Goal: Task Accomplishment & Management: Use online tool/utility

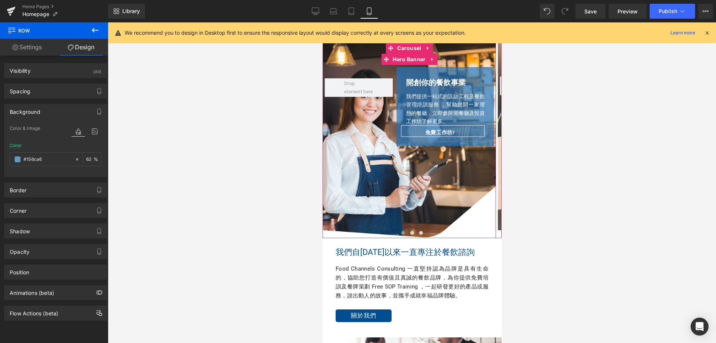
click at [355, 57] on div "Row 開創你的餐飲事業 Heading 我們提供一站式的設計工程及餐飲管理培訓服務 ，幫助您開一家理想的餐廳，立即參與開餐廳及投資工作坊了解更多。 Text…" at bounding box center [409, 141] width 174 height 196
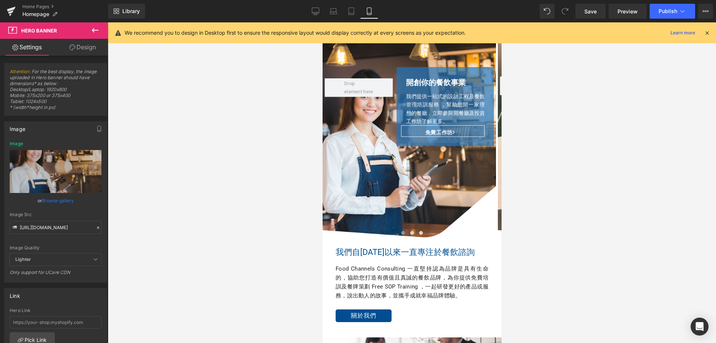
click at [97, 28] on icon at bounding box center [95, 30] width 9 height 9
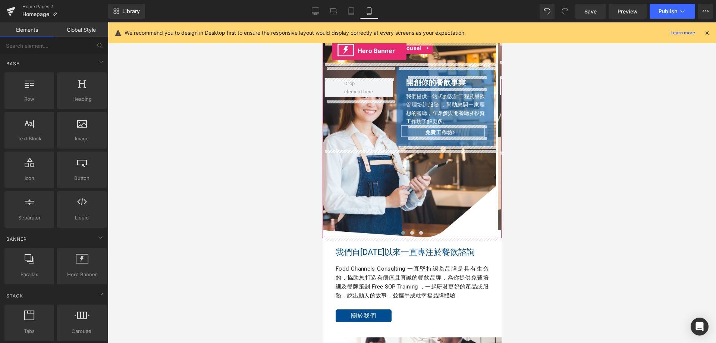
drag, startPoint x: 409, startPoint y: 284, endPoint x: 332, endPoint y: 51, distance: 245.8
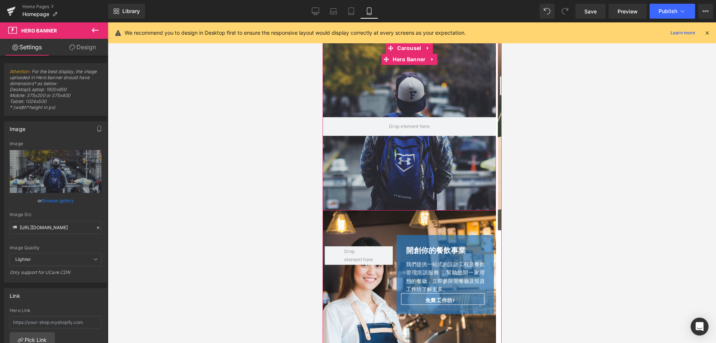
click at [335, 185] on div at bounding box center [409, 127] width 174 height 168
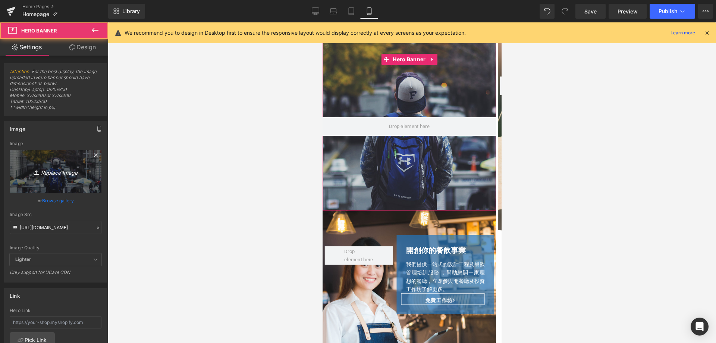
click at [56, 163] on link "Replace Image" at bounding box center [56, 171] width 92 height 43
type input "C:\fakepath\fc-consulting-new-19.png"
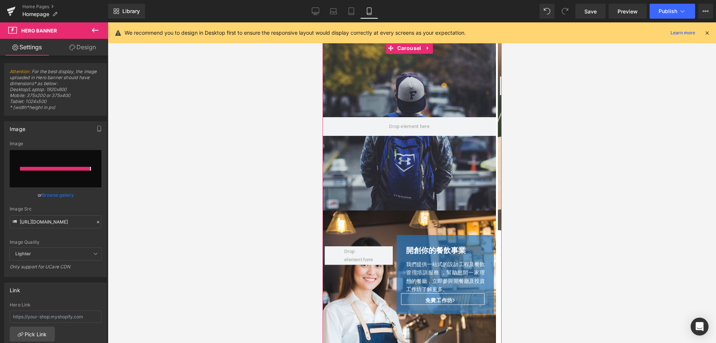
type input "[URL][DOMAIN_NAME]"
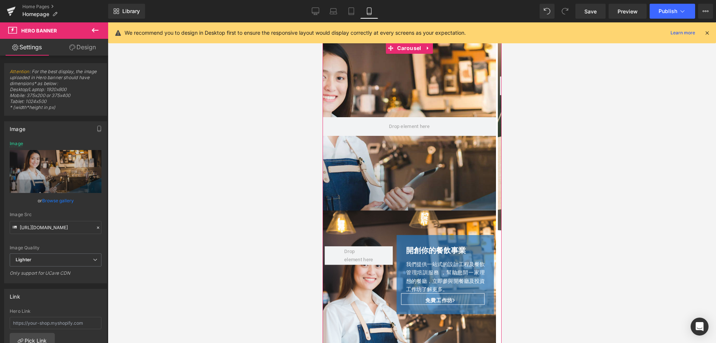
click at [354, 216] on div "Row 開創你的餐飲事業 Heading 我們提供一站式的設計工程及餐飲管理培訓服務 ，幫助您開一家理想的餐廳，立即參與開餐廳及投資工作坊了解更多。 Text…" at bounding box center [409, 308] width 174 height 196
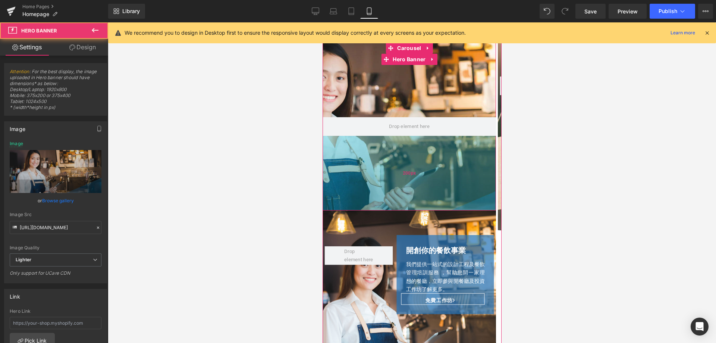
click at [344, 154] on div "200px" at bounding box center [409, 173] width 174 height 75
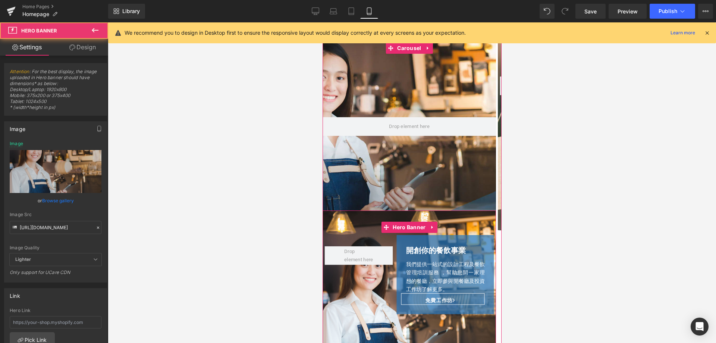
click at [347, 226] on div "Row 開創你的餐飲事業 Heading 我們提供一站式的設計工程及餐飲管理培訓服務 ，幫助您開一家理想的餐廳，立即參與開餐廳及投資工作坊了解更多。 Text…" at bounding box center [409, 308] width 174 height 196
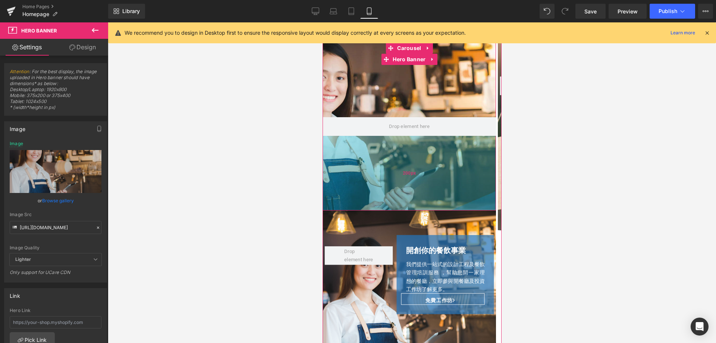
click at [347, 179] on div "200px" at bounding box center [409, 173] width 174 height 75
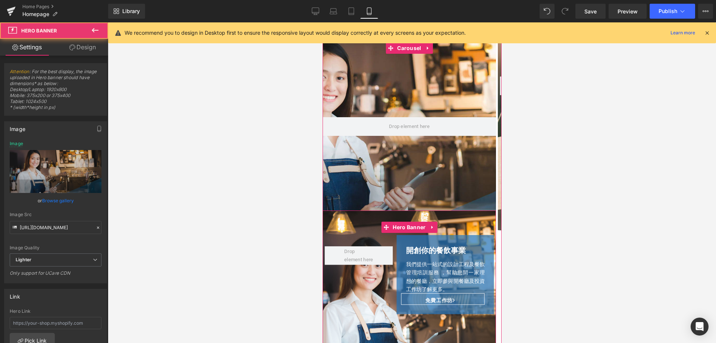
click at [349, 230] on div "Row 開創你的餐飲事業 Heading 我們提供一站式的設計工程及餐飲管理培訓服務 ，幫助您開一家理想的餐廳，立即參與開餐廳及投資工作坊了解更多。 Text…" at bounding box center [409, 308] width 174 height 196
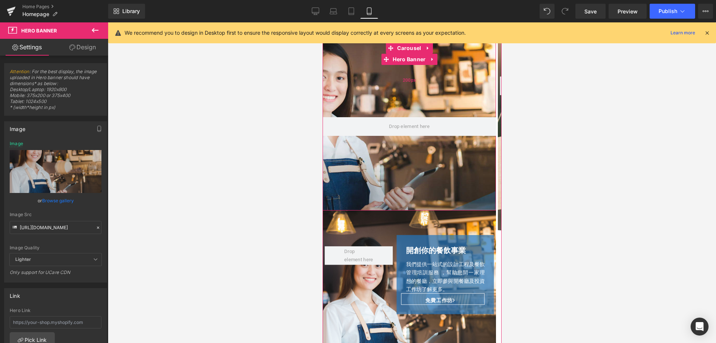
click at [347, 54] on div "200px" at bounding box center [409, 80] width 174 height 75
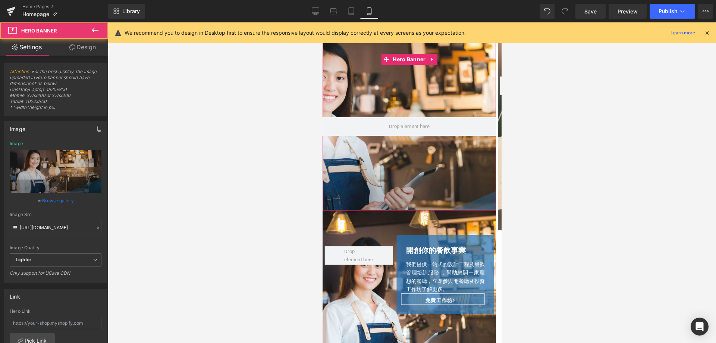
click at [79, 52] on link "Design" at bounding box center [83, 47] width 54 height 17
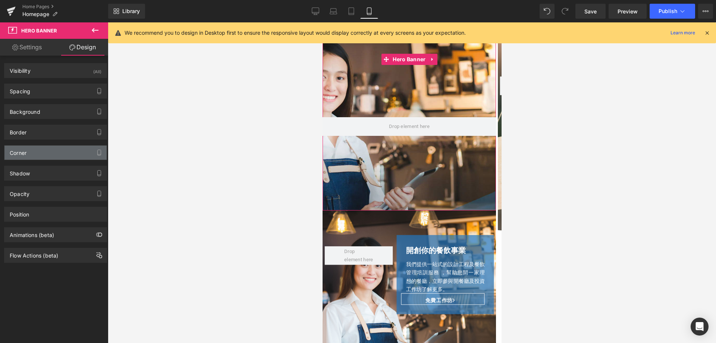
click at [52, 151] on div "Corner" at bounding box center [55, 153] width 102 height 14
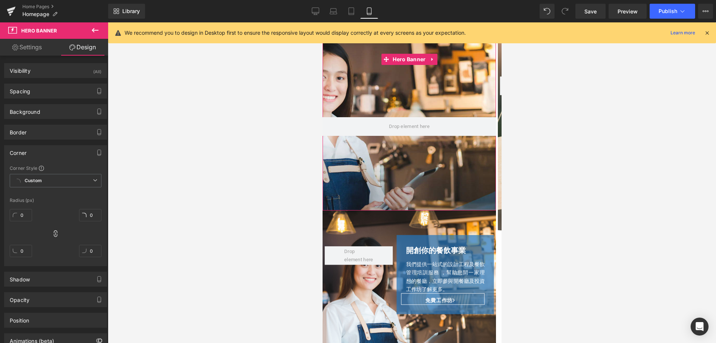
click at [52, 151] on div "Corner" at bounding box center [55, 153] width 102 height 14
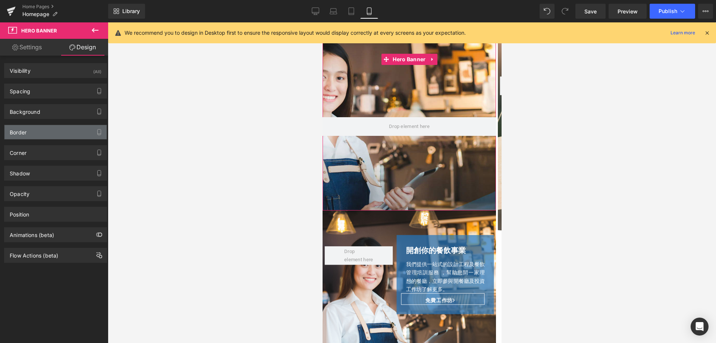
click at [51, 131] on div "Border" at bounding box center [55, 132] width 102 height 14
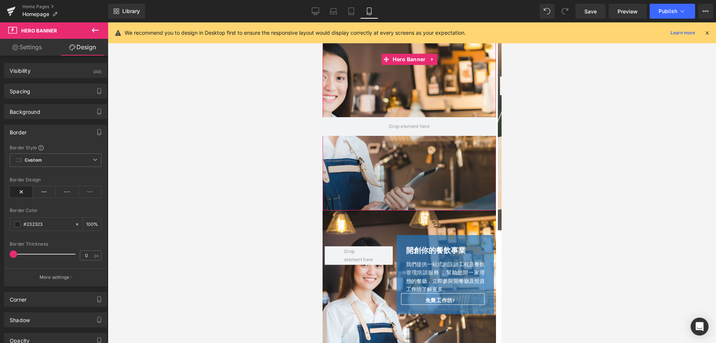
click at [51, 131] on div "Border" at bounding box center [55, 132] width 102 height 14
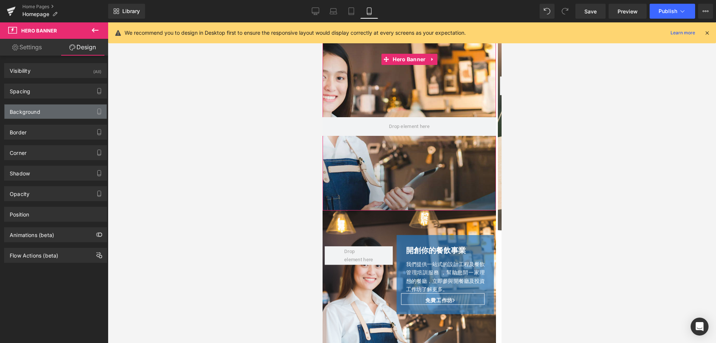
click at [54, 112] on div "Background" at bounding box center [55, 111] width 102 height 14
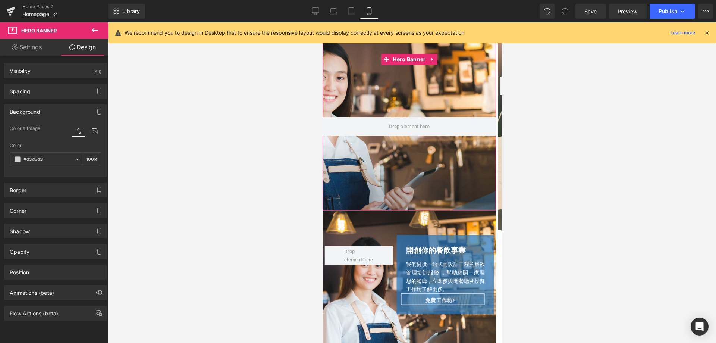
click at [54, 112] on div "Background" at bounding box center [55, 111] width 102 height 14
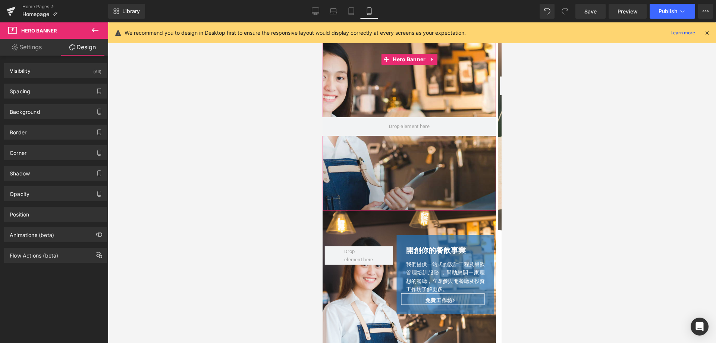
click at [63, 81] on div "Spacing [GEOGRAPHIC_DATA] 0px 0 0px 0 0px 0 0px 0 [GEOGRAPHIC_DATA] 200px 200 0…" at bounding box center [56, 88] width 112 height 21
click at [55, 88] on div "Spacing" at bounding box center [55, 91] width 102 height 14
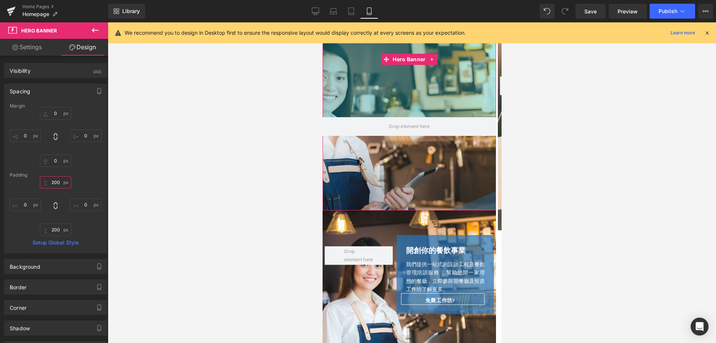
click at [61, 184] on input "200" at bounding box center [55, 182] width 31 height 12
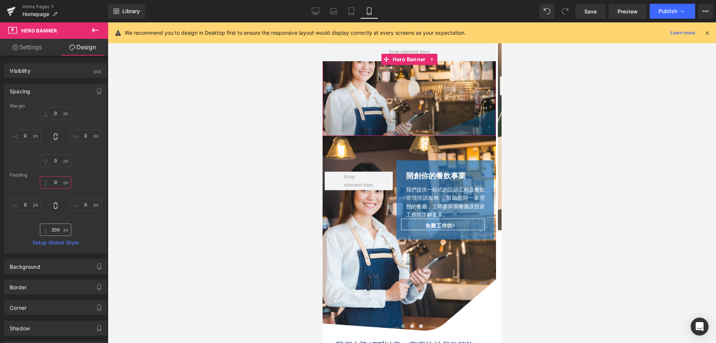
type input "0"
click at [57, 233] on input "200" at bounding box center [55, 230] width 31 height 12
type input "0"
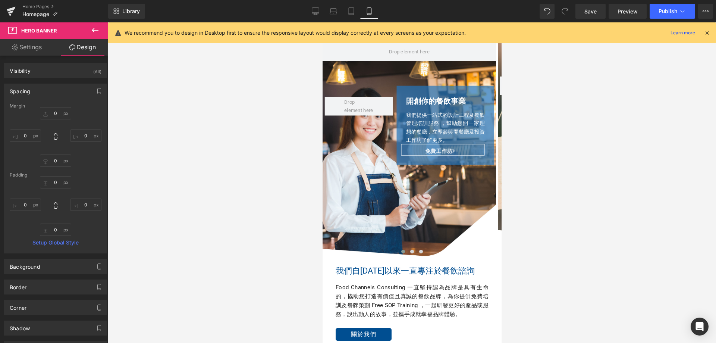
click at [230, 182] on div at bounding box center [412, 182] width 609 height 321
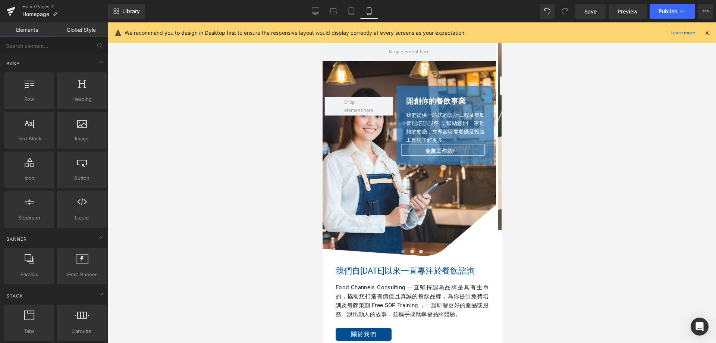
click at [68, 28] on link "Global Style" at bounding box center [81, 29] width 54 height 15
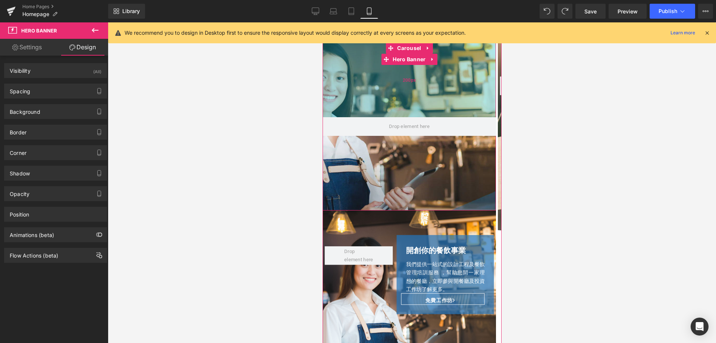
click at [347, 78] on div "200px" at bounding box center [409, 80] width 174 height 75
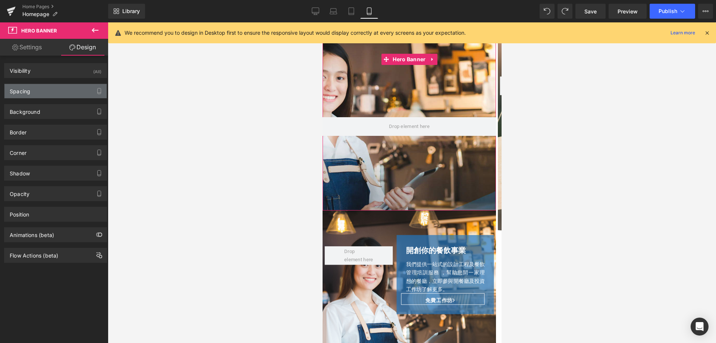
click at [42, 91] on div "Spacing" at bounding box center [55, 91] width 102 height 14
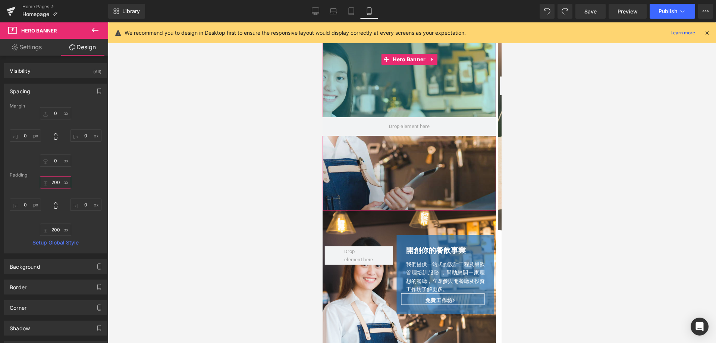
click at [59, 184] on input "200" at bounding box center [55, 182] width 31 height 12
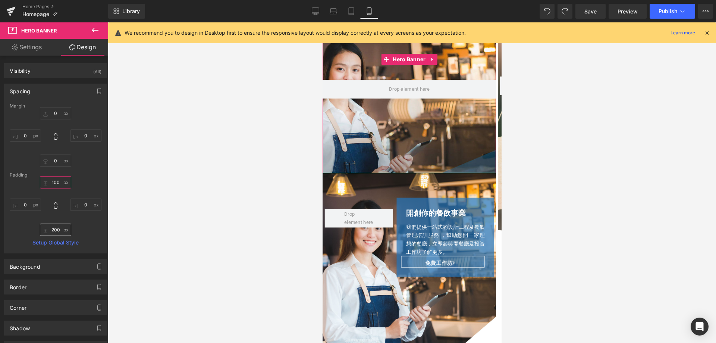
type input "100"
click at [55, 228] on input "200" at bounding box center [55, 230] width 31 height 12
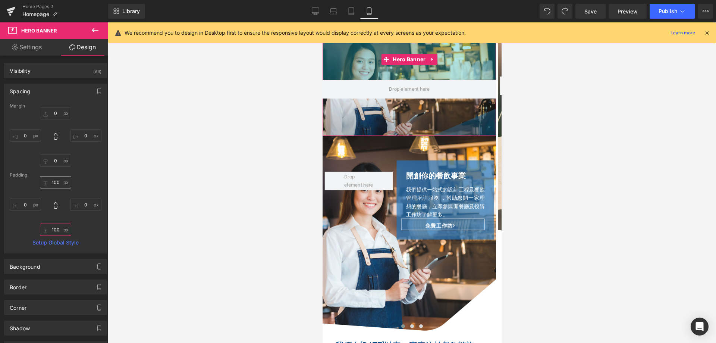
type input "100"
click at [56, 183] on input "100" at bounding box center [55, 182] width 31 height 12
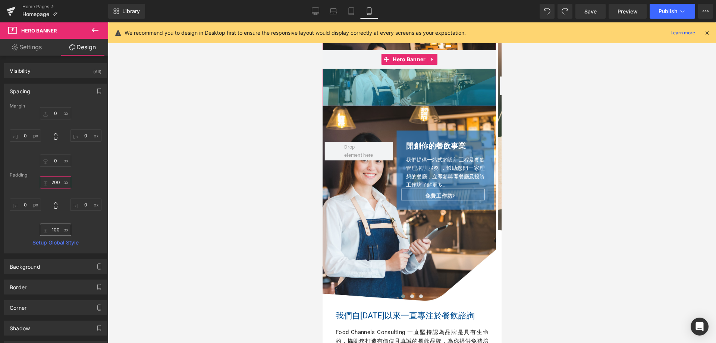
type input "200"
click at [57, 230] on input "100" at bounding box center [55, 230] width 31 height 12
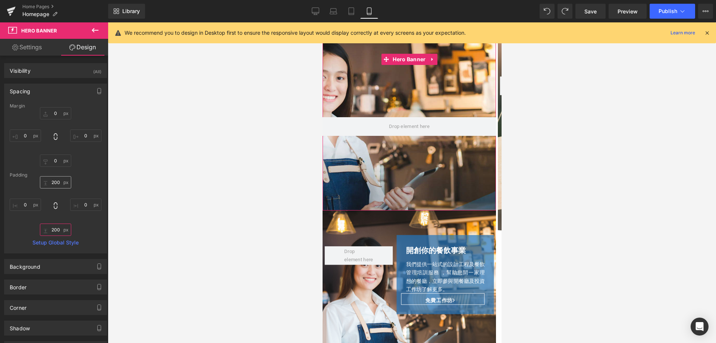
type input "200"
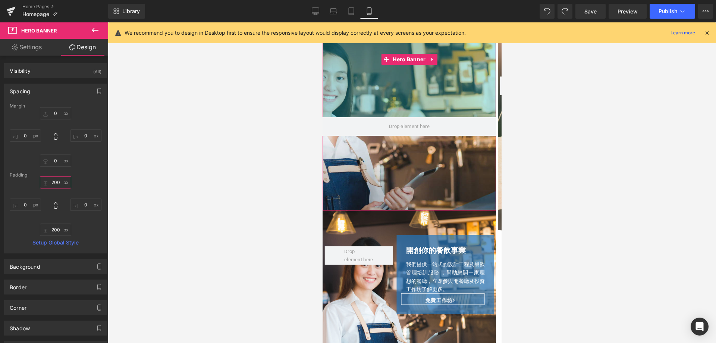
click at [56, 184] on input "200" at bounding box center [55, 182] width 31 height 12
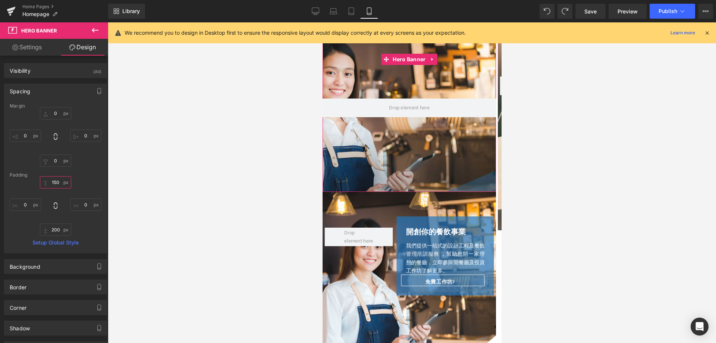
type input "150"
drag, startPoint x: 54, startPoint y: 221, endPoint x: 59, endPoint y: 225, distance: 6.1
click at [54, 221] on div "150 150 0px 0 200 200 0px 0" at bounding box center [56, 206] width 92 height 60
click at [59, 227] on input "200" at bounding box center [55, 230] width 31 height 12
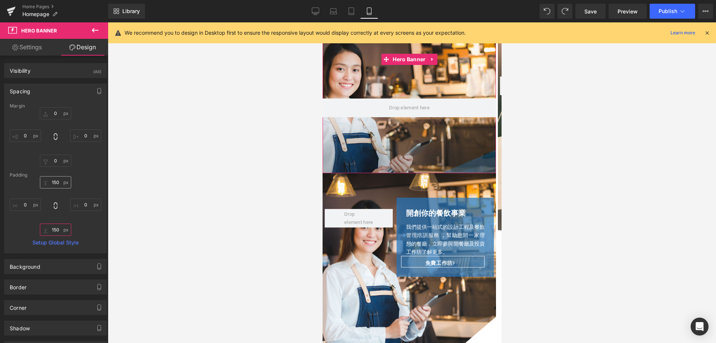
type input "150"
click at [52, 179] on input "150" at bounding box center [55, 182] width 31 height 12
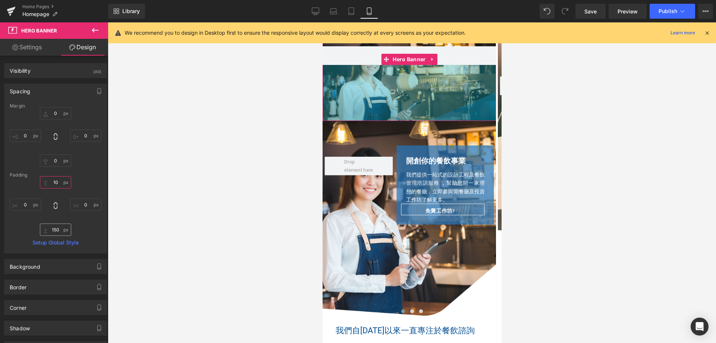
type input "10"
click at [57, 228] on input "150" at bounding box center [55, 230] width 31 height 12
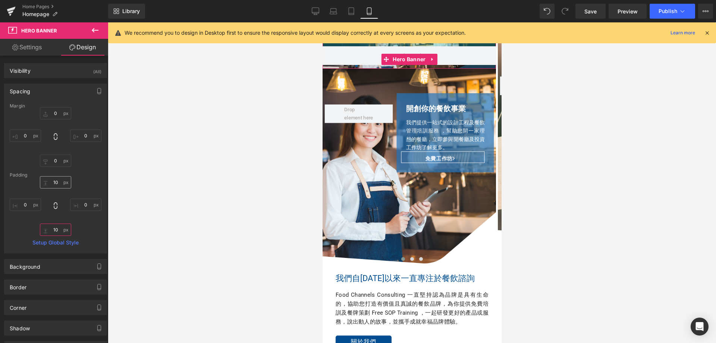
type input "10"
click at [52, 183] on input "10" at bounding box center [55, 182] width 31 height 12
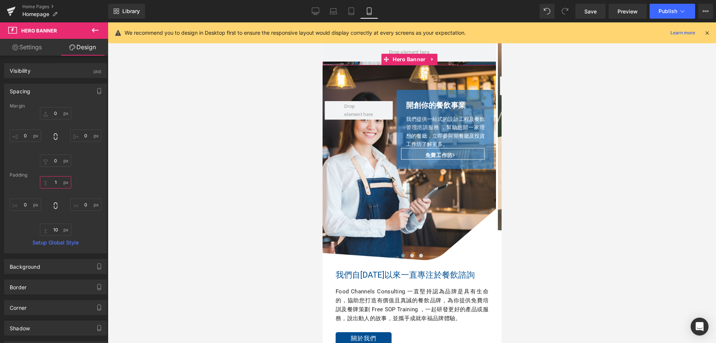
drag, startPoint x: 55, startPoint y: 181, endPoint x: 46, endPoint y: 184, distance: 9.6
click at [46, 184] on input "1" at bounding box center [55, 182] width 31 height 12
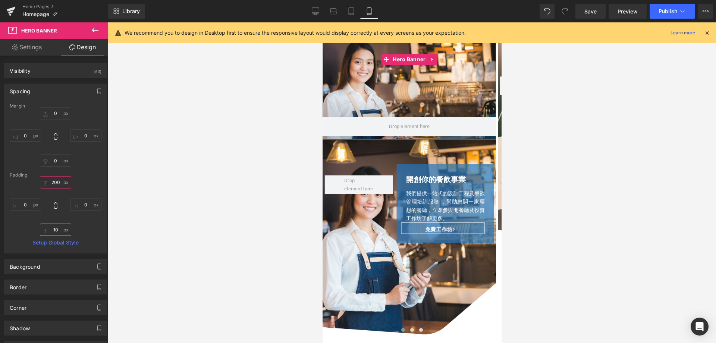
type input "200"
click at [52, 227] on input "10" at bounding box center [55, 230] width 31 height 12
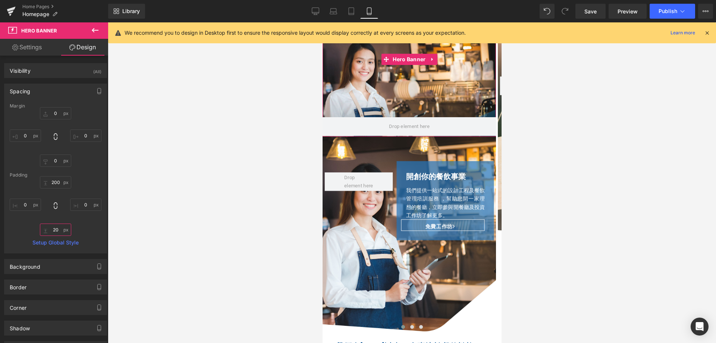
type input "200"
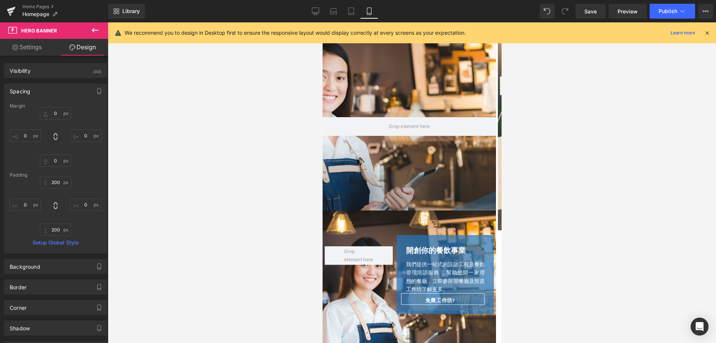
click at [202, 167] on div at bounding box center [412, 182] width 609 height 321
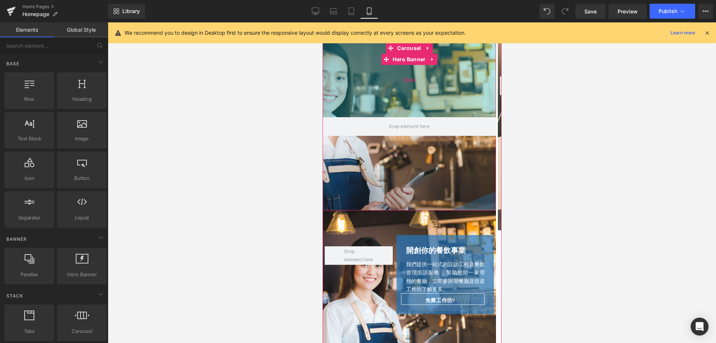
click at [347, 65] on div "200px" at bounding box center [409, 80] width 174 height 75
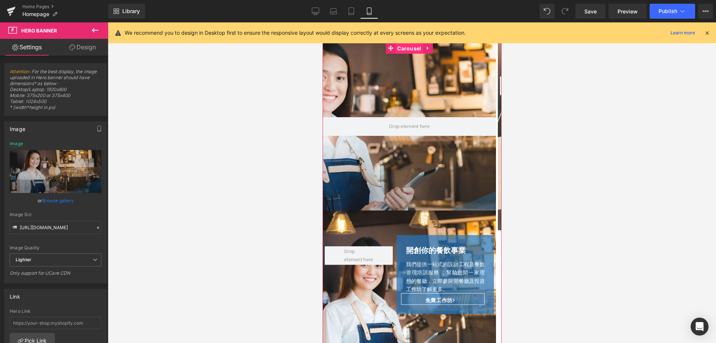
click at [411, 51] on span "Carousel" at bounding box center [409, 48] width 28 height 11
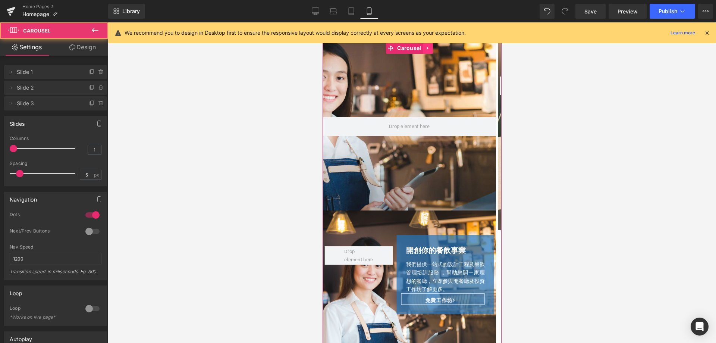
click at [429, 51] on link at bounding box center [428, 48] width 10 height 11
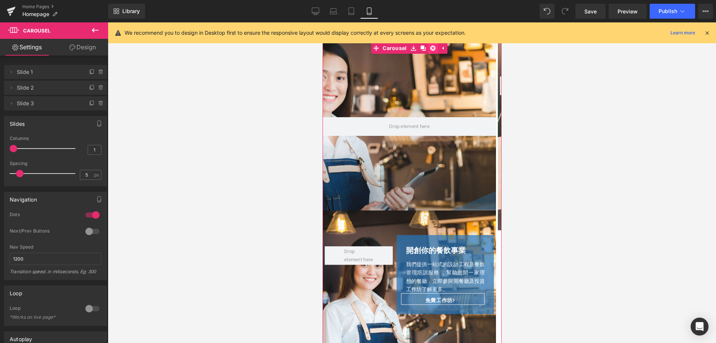
click at [432, 50] on icon at bounding box center [432, 48] width 5 height 5
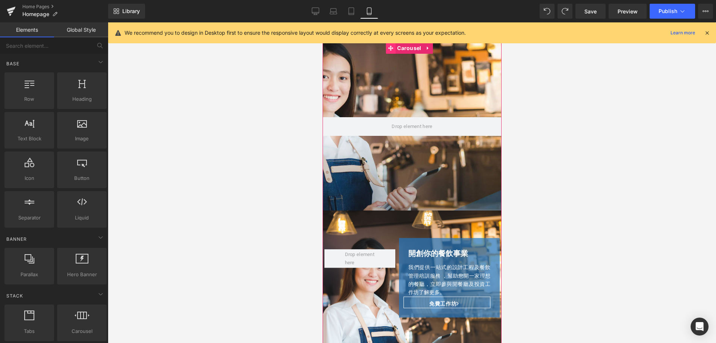
click at [391, 52] on span at bounding box center [390, 48] width 10 height 11
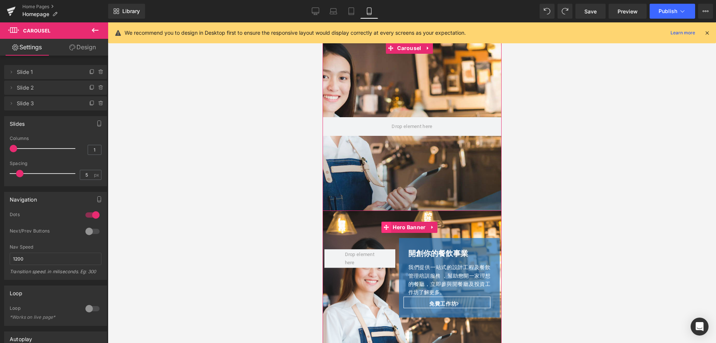
click at [387, 226] on icon at bounding box center [385, 228] width 5 height 6
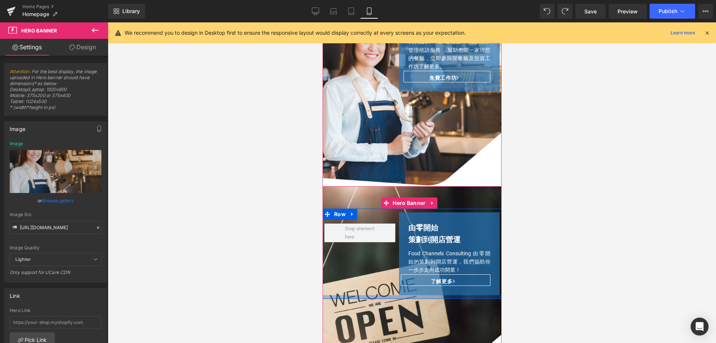
scroll to position [224, 0]
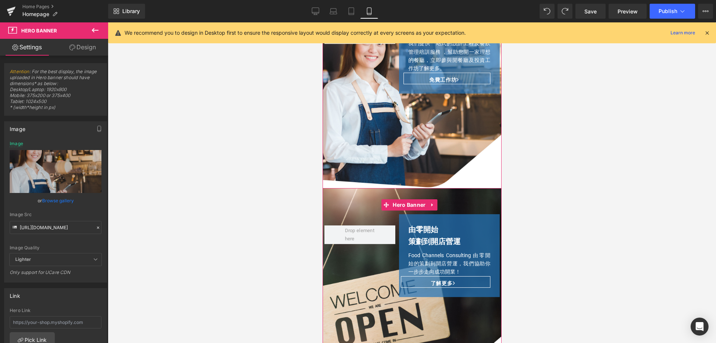
click at [442, 191] on div "Row 由零開始 策劃到開店營運 Heading Food Channels Consulting 由零開始的策劃到開店營運，我們協助你一步步走向成功開業！ …" at bounding box center [411, 288] width 179 height 201
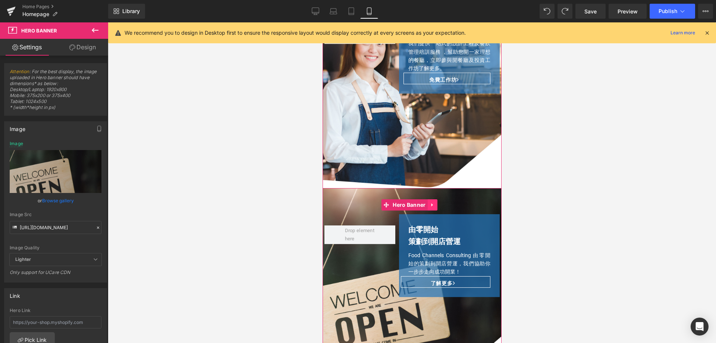
click at [431, 203] on icon at bounding box center [431, 204] width 1 height 3
click at [440, 202] on icon at bounding box center [437, 205] width 5 height 6
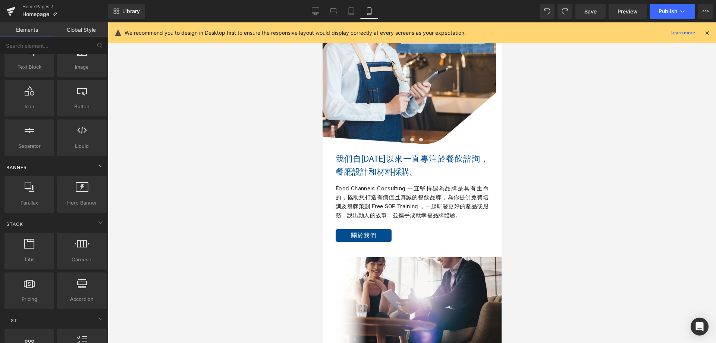
scroll to position [75, 0]
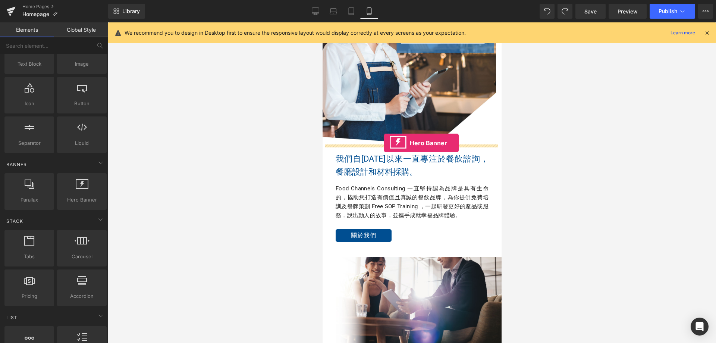
drag, startPoint x: 404, startPoint y: 218, endPoint x: 384, endPoint y: 143, distance: 77.6
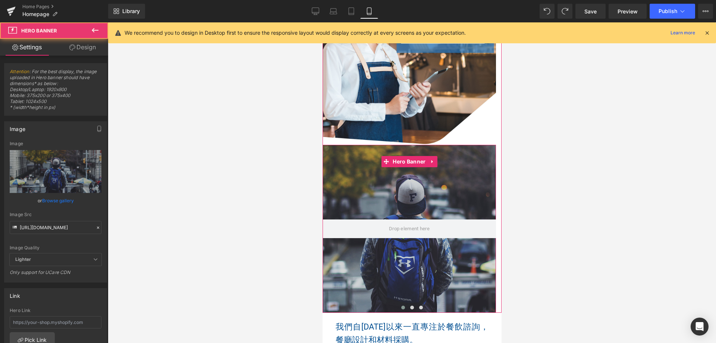
click at [356, 167] on div at bounding box center [409, 229] width 174 height 168
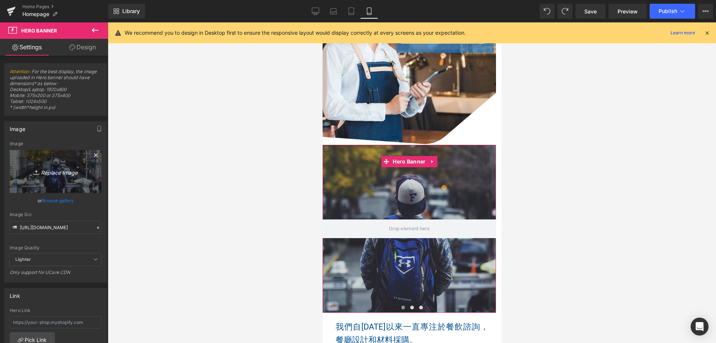
click at [54, 160] on link "Replace Image" at bounding box center [56, 171] width 92 height 43
type input "C:\fakepath\fc-consulting-new-19.png"
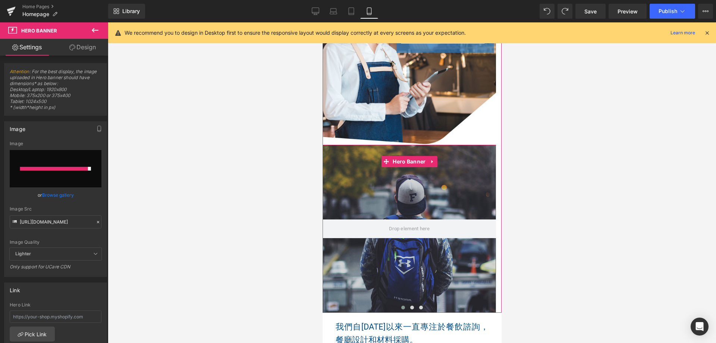
type input "[URL][DOMAIN_NAME]"
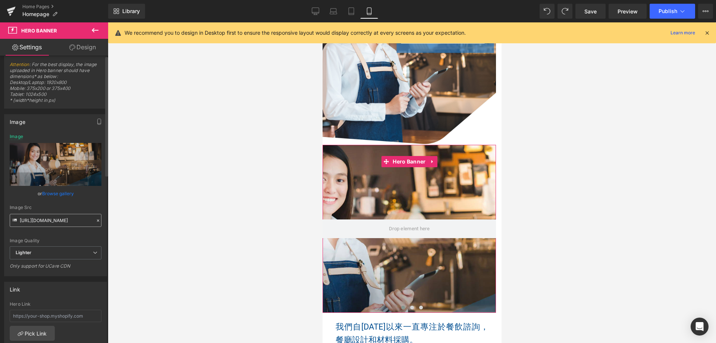
scroll to position [0, 0]
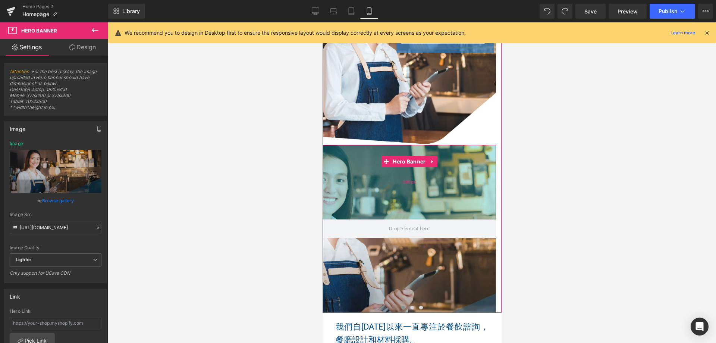
click at [349, 171] on div "200px" at bounding box center [409, 182] width 174 height 75
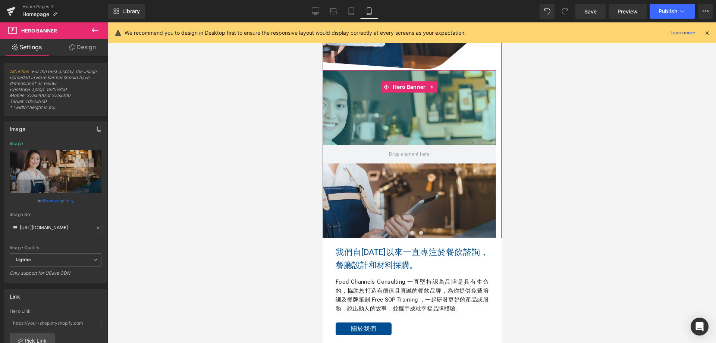
scroll to position [187, 0]
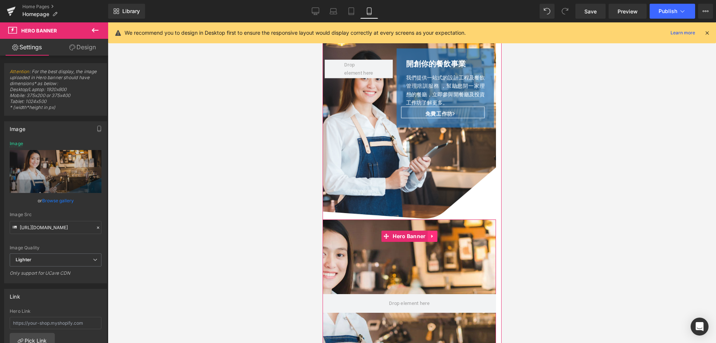
click at [434, 232] on link at bounding box center [433, 236] width 10 height 11
click at [439, 237] on icon at bounding box center [437, 236] width 5 height 5
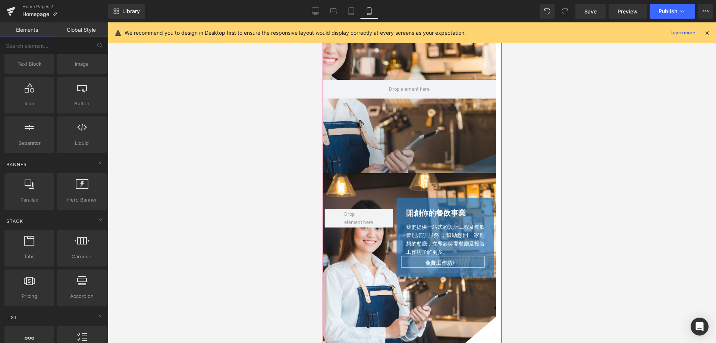
scroll to position [0, 0]
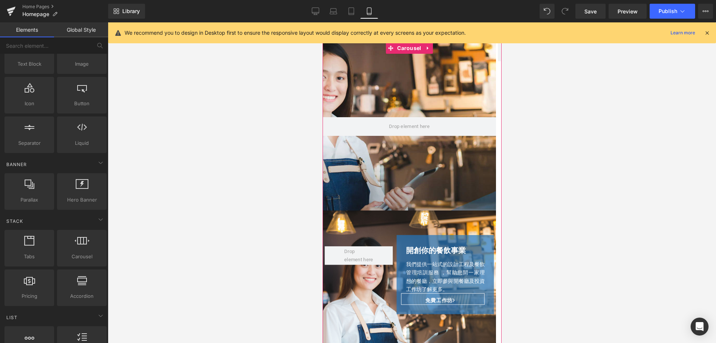
click at [356, 87] on div at bounding box center [409, 127] width 174 height 168
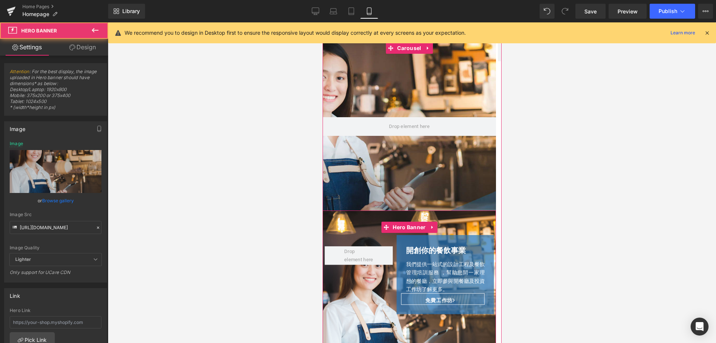
click at [336, 213] on div "Row 開創你的餐飲事業 Heading 我們提供一站式的設計工程及餐飲管理培訓服務 ，幫助您開一家理想的餐廳，立即參與開餐廳及投資工作坊了解更多。 Text…" at bounding box center [409, 308] width 174 height 196
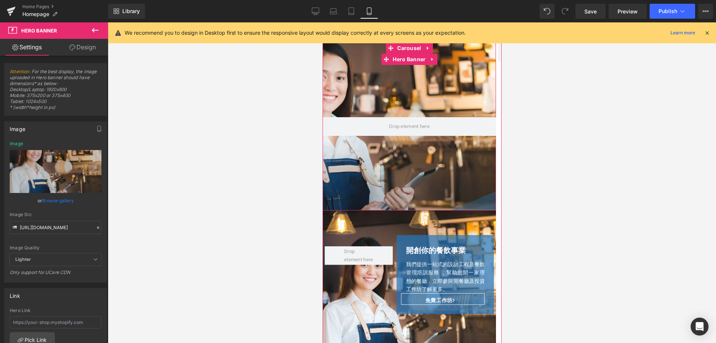
click at [328, 96] on div at bounding box center [409, 127] width 174 height 168
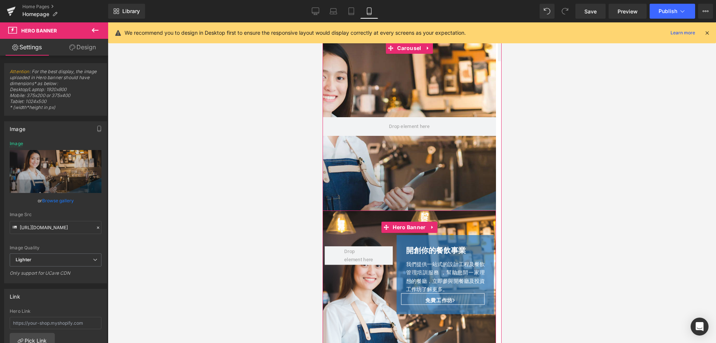
click at [349, 225] on div "Row 開創你的餐飲事業 Heading 我們提供一站式的設計工程及餐飲管理培訓服務 ，幫助您開一家理想的餐廳，立即參與開餐廳及投資工作坊了解更多。 Text…" at bounding box center [409, 308] width 174 height 196
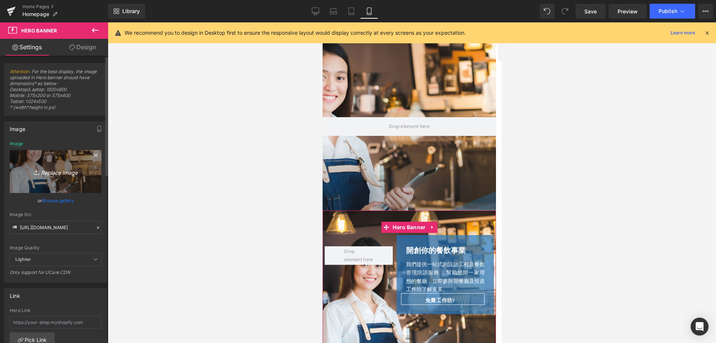
click at [57, 173] on icon "Replace Image" at bounding box center [56, 171] width 60 height 9
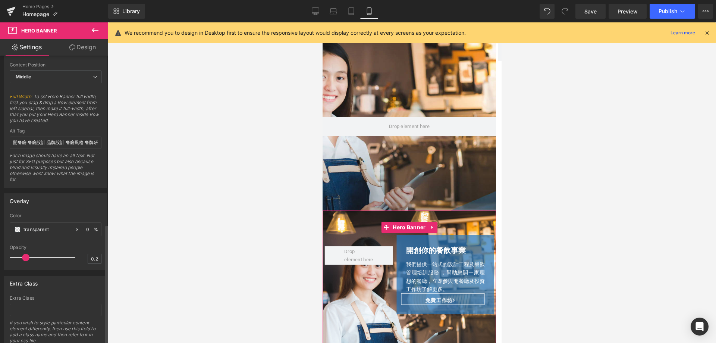
scroll to position [405, 0]
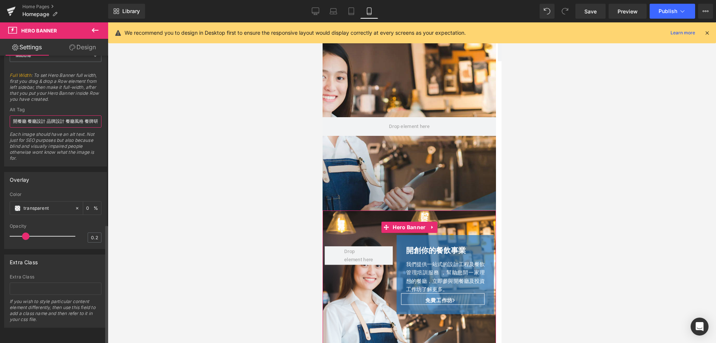
click at [36, 116] on input "開餐廳 餐廳設計 品牌設計 餐廳風格 餐牌研發 設計工程 食肆牌照" at bounding box center [56, 121] width 92 height 12
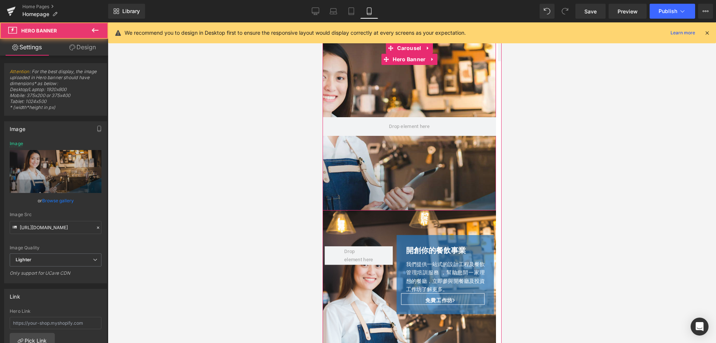
click at [352, 57] on div at bounding box center [409, 127] width 174 height 168
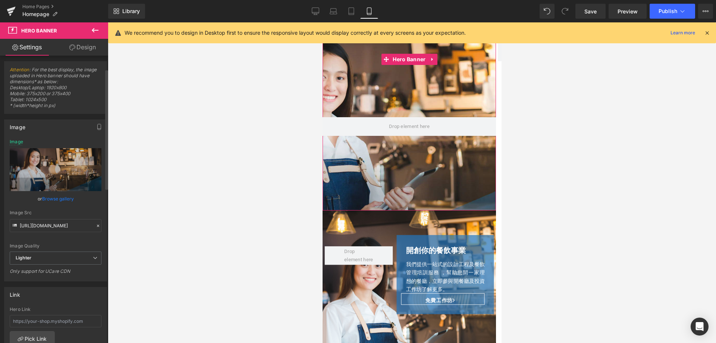
scroll to position [0, 0]
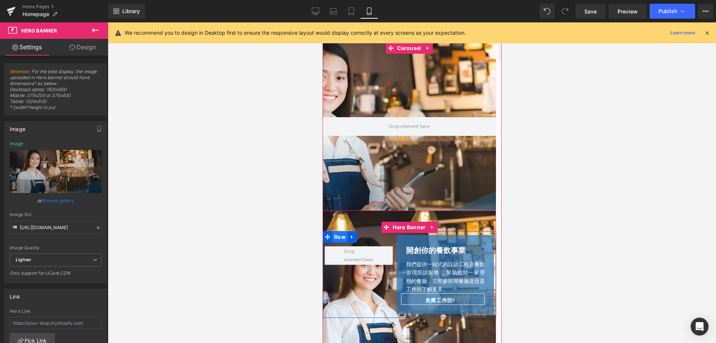
click at [334, 240] on span "Row" at bounding box center [339, 236] width 15 height 11
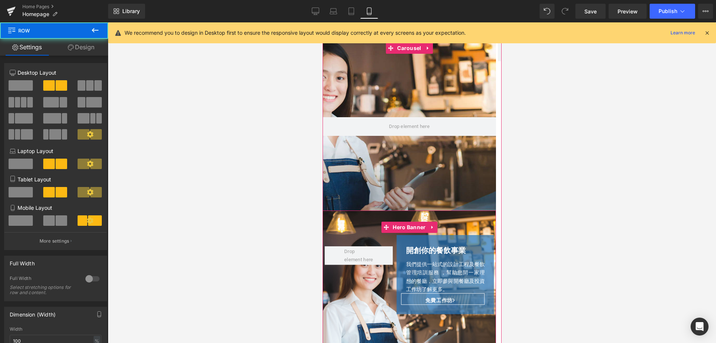
click at [338, 224] on div "Row 開創你的餐飲事業 Heading 我們提供一站式的設計工程及餐飲管理培訓服務 ，幫助您開一家理想的餐廳，立即參與開餐廳及投資工作坊了解更多。 Text…" at bounding box center [409, 308] width 174 height 196
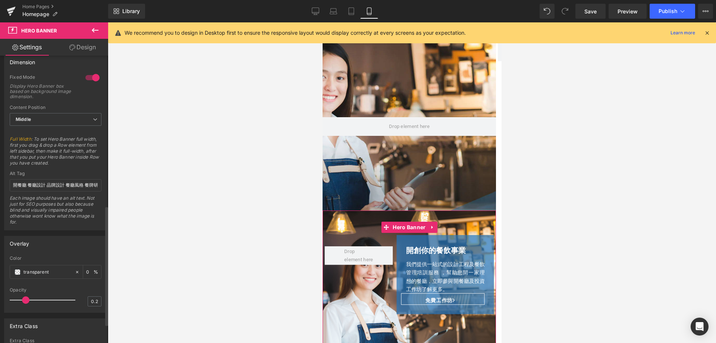
scroll to position [373, 0]
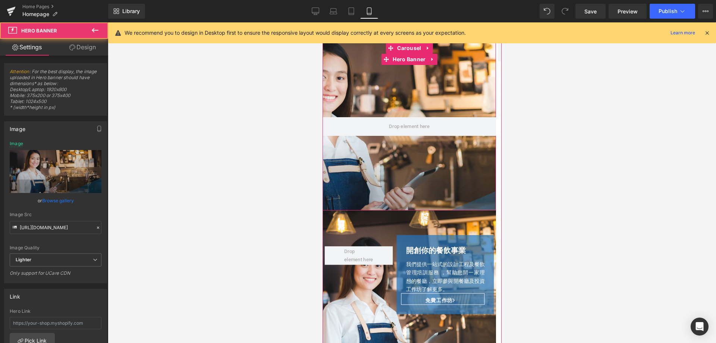
click at [336, 79] on div at bounding box center [409, 127] width 174 height 168
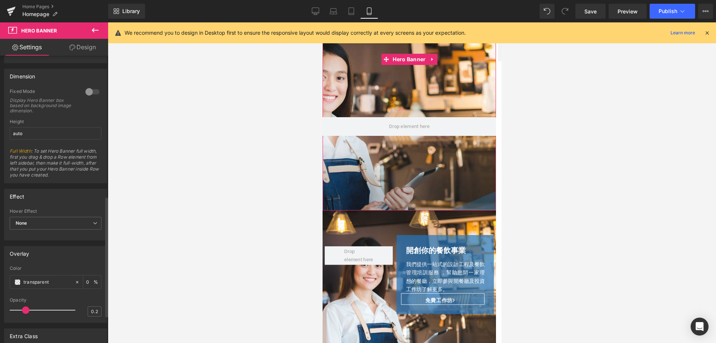
scroll to position [336, 0]
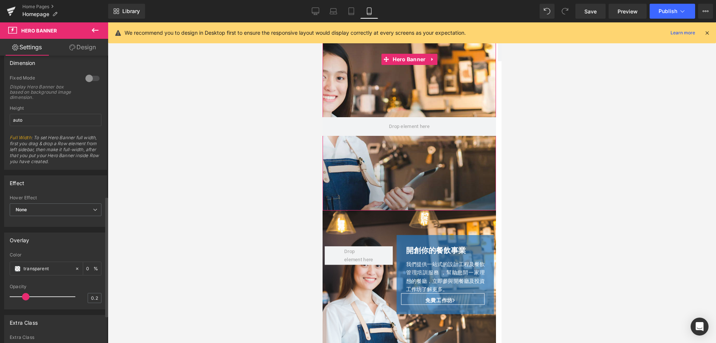
click at [92, 77] on div at bounding box center [93, 78] width 18 height 12
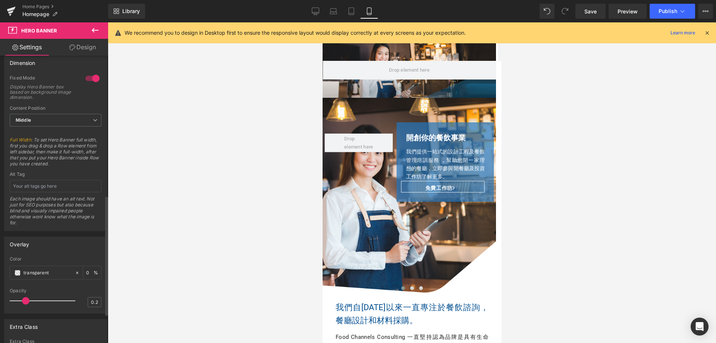
click at [92, 77] on div at bounding box center [93, 78] width 18 height 12
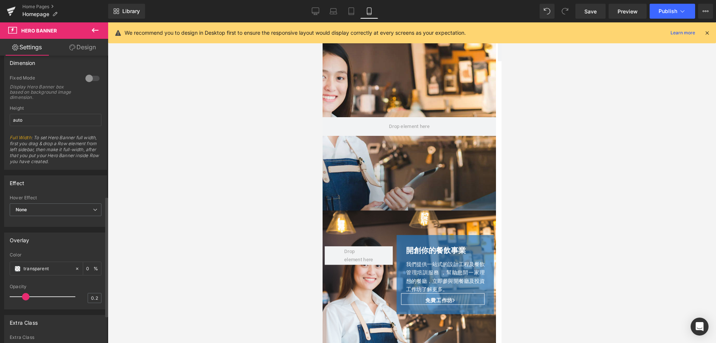
click at [92, 77] on div at bounding box center [93, 78] width 18 height 12
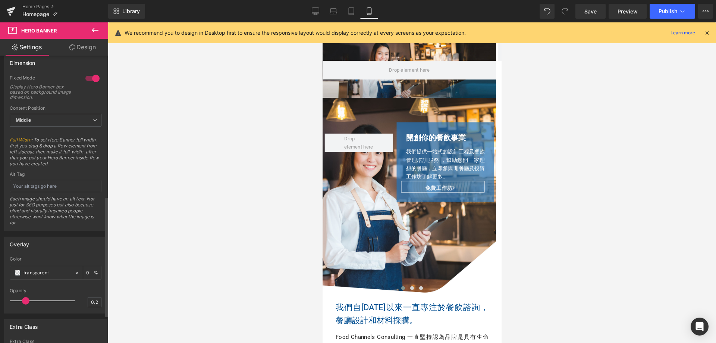
click at [92, 77] on div at bounding box center [93, 78] width 18 height 12
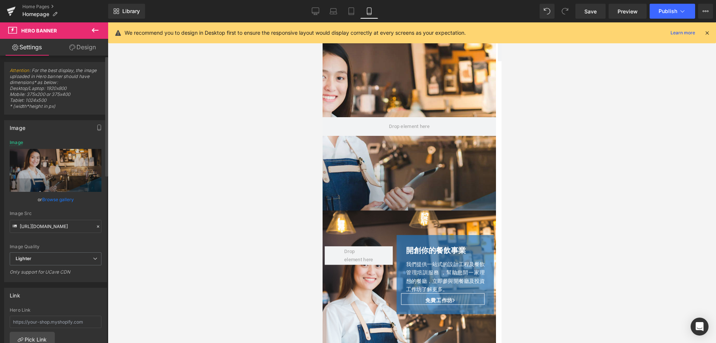
scroll to position [0, 0]
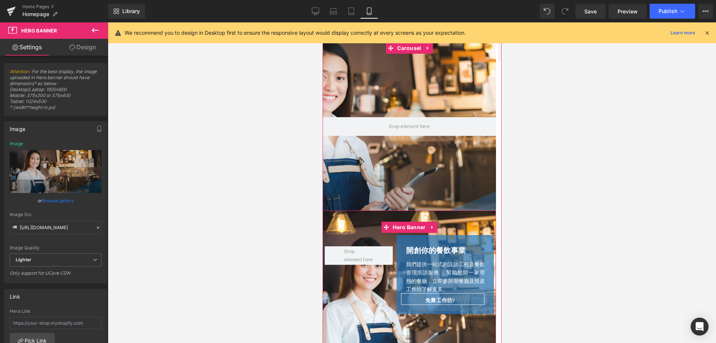
click at [347, 225] on div "Row 開創你的餐飲事業 Heading 我們提供一站式的設計工程及餐飲管理培訓服務 ，幫助您開一家理想的餐廳，立即參與開餐廳及投資工作坊了解更多。 Text…" at bounding box center [409, 308] width 174 height 196
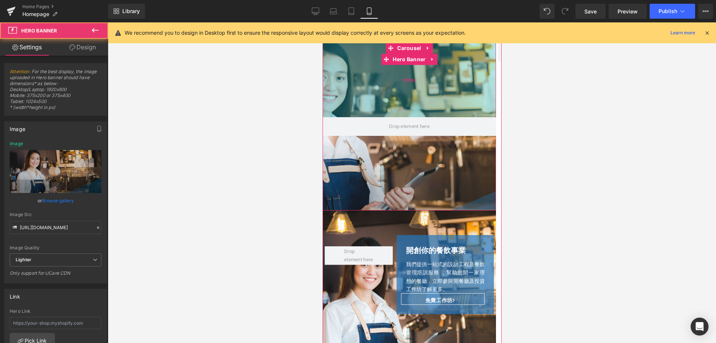
click at [343, 85] on div "200px" at bounding box center [409, 80] width 174 height 75
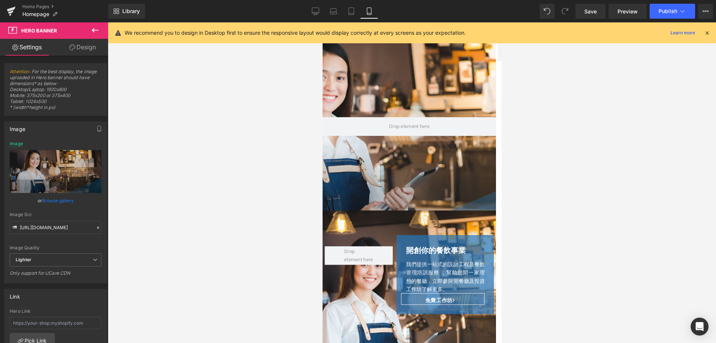
click at [95, 28] on icon at bounding box center [95, 30] width 9 height 9
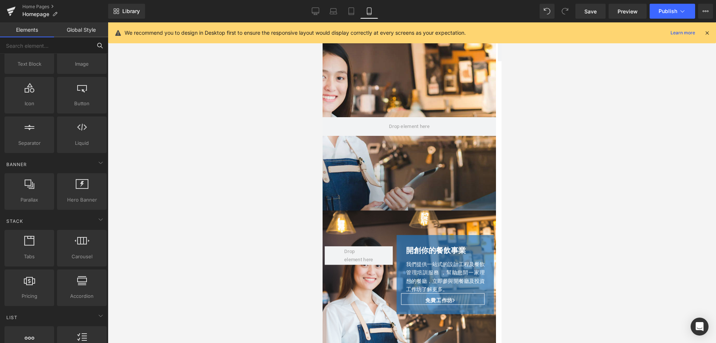
click at [41, 46] on input "text" at bounding box center [46, 45] width 92 height 16
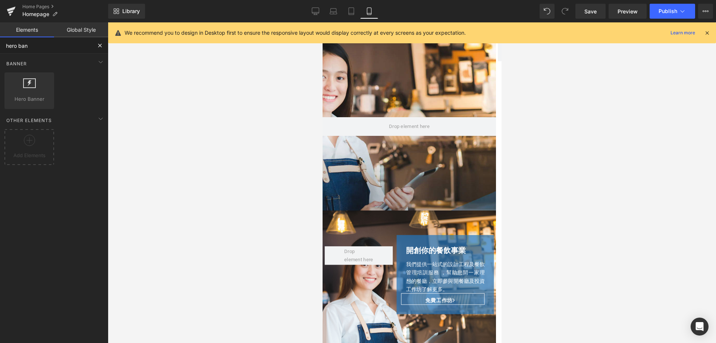
type input "hero bann"
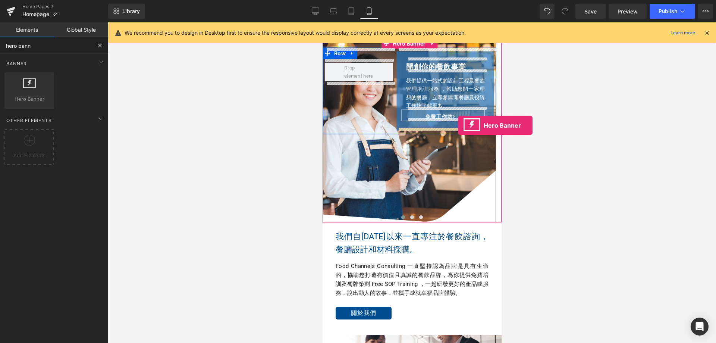
scroll to position [187, 0]
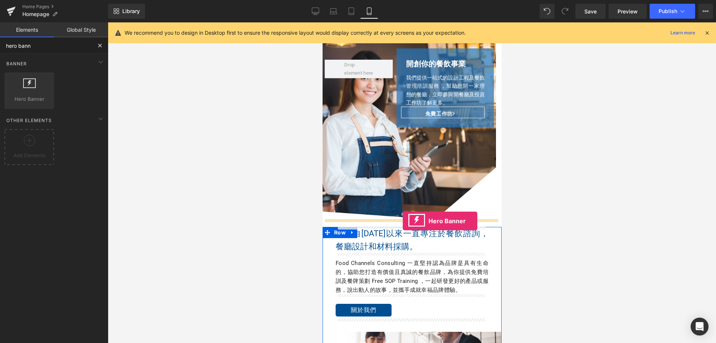
drag, startPoint x: 422, startPoint y: 117, endPoint x: 403, endPoint y: 221, distance: 105.9
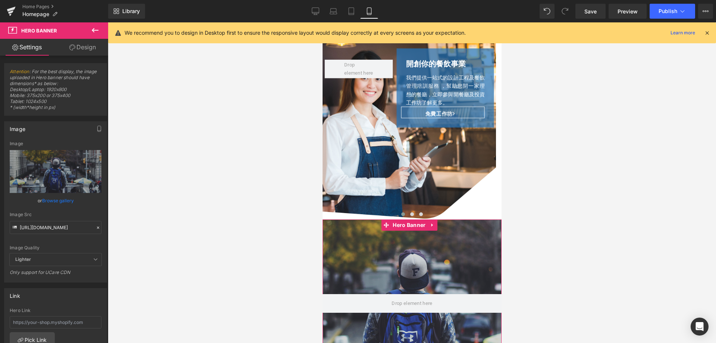
click at [360, 251] on div at bounding box center [411, 303] width 179 height 168
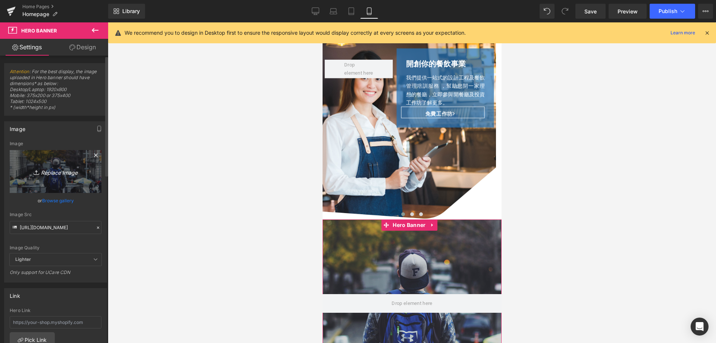
click at [48, 180] on link "Replace Image" at bounding box center [56, 171] width 92 height 43
type input "C:\fakepath\fc-consulting-new-19.png"
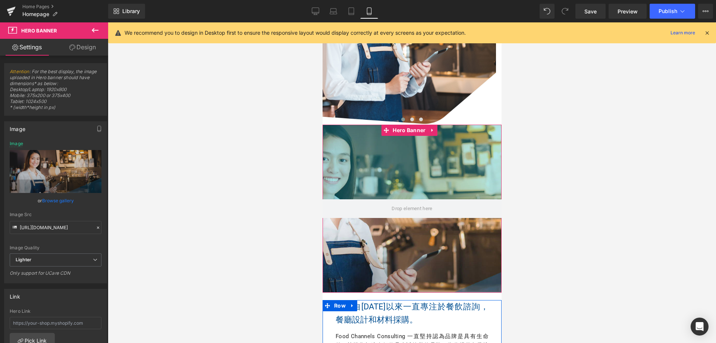
scroll to position [299, 0]
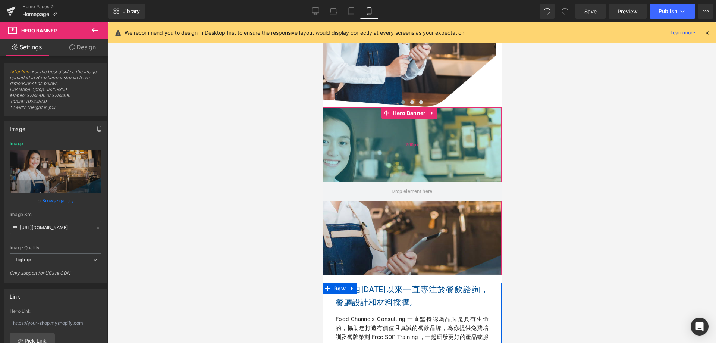
click at [359, 165] on div "200px" at bounding box center [411, 144] width 179 height 75
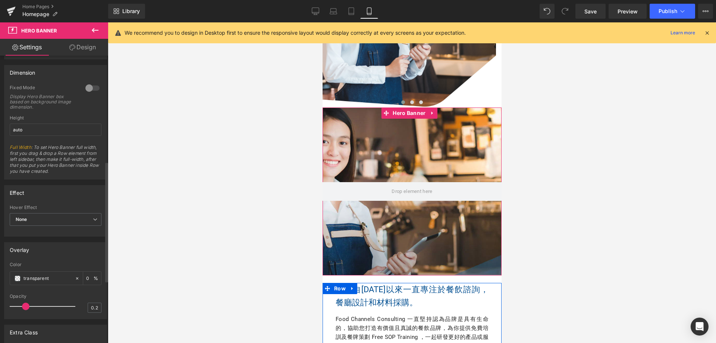
scroll to position [253, 0]
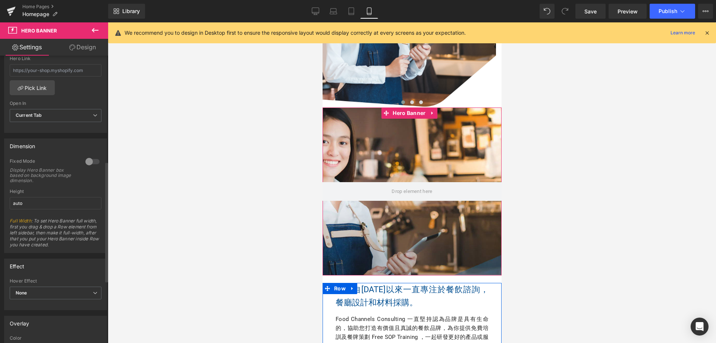
click at [95, 160] on div at bounding box center [93, 162] width 18 height 12
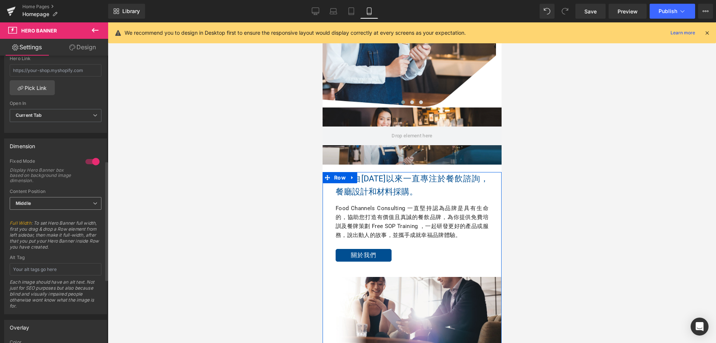
click at [40, 199] on span "Middle" at bounding box center [56, 203] width 92 height 13
click at [41, 216] on li "Top" at bounding box center [54, 216] width 89 height 11
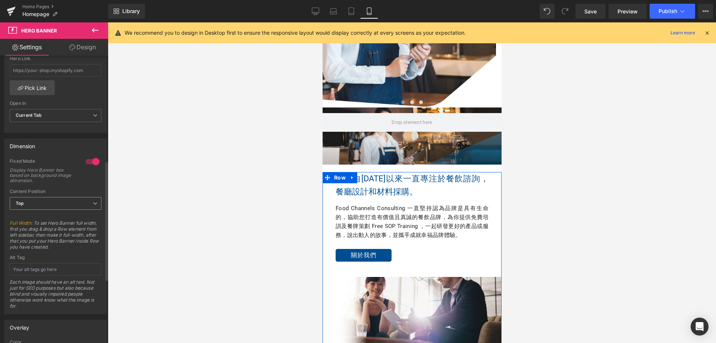
click at [48, 207] on span "Top" at bounding box center [56, 203] width 92 height 13
click at [44, 225] on ul "Top Middle Bottom" at bounding box center [54, 227] width 89 height 34
click at [43, 224] on li "Middle" at bounding box center [54, 227] width 89 height 11
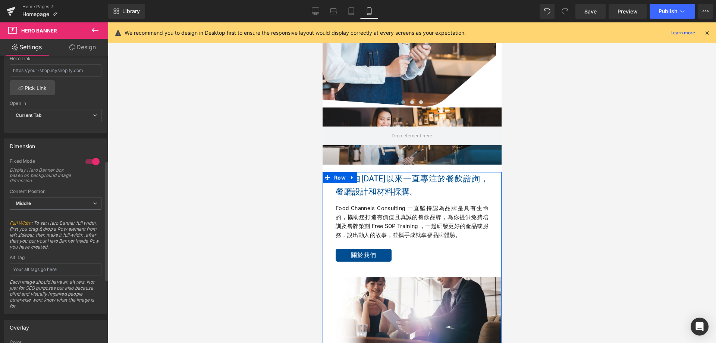
click at [88, 162] on div at bounding box center [93, 162] width 18 height 12
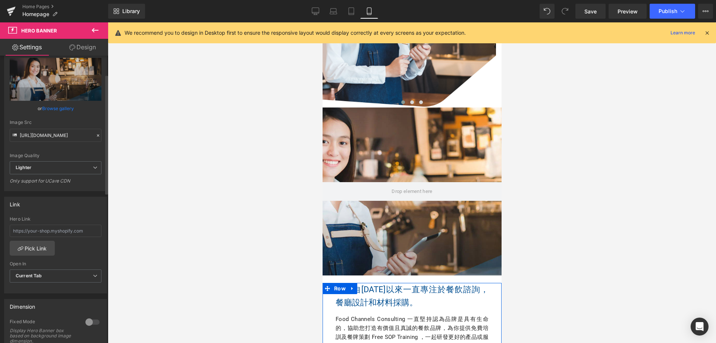
scroll to position [29, 0]
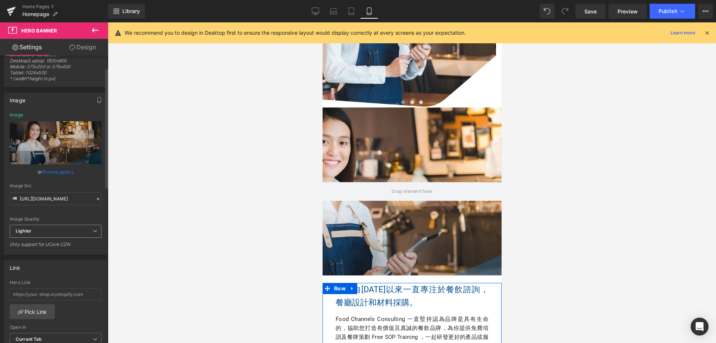
click at [49, 234] on span "Lighter" at bounding box center [56, 231] width 92 height 13
click at [44, 256] on li "Lightest" at bounding box center [54, 255] width 89 height 11
click at [44, 232] on span "Lightest" at bounding box center [56, 231] width 92 height 13
click at [35, 245] on div "Lighter" at bounding box center [28, 244] width 15 height 5
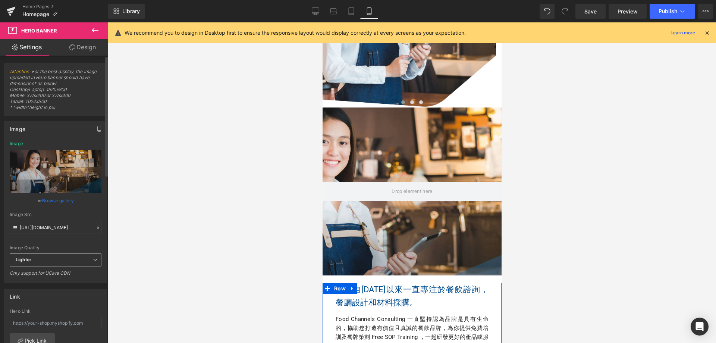
type input "[URL][DOMAIN_NAME]"
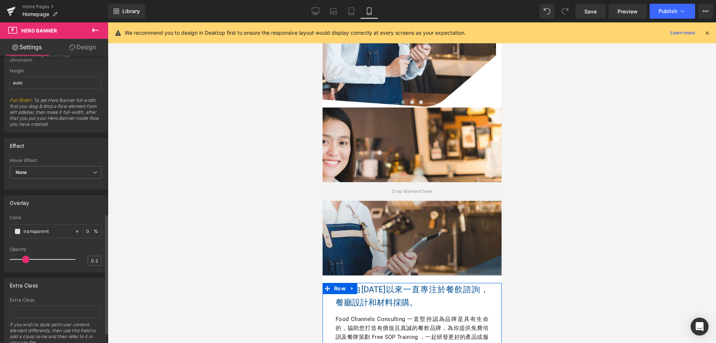
scroll to position [402, 0]
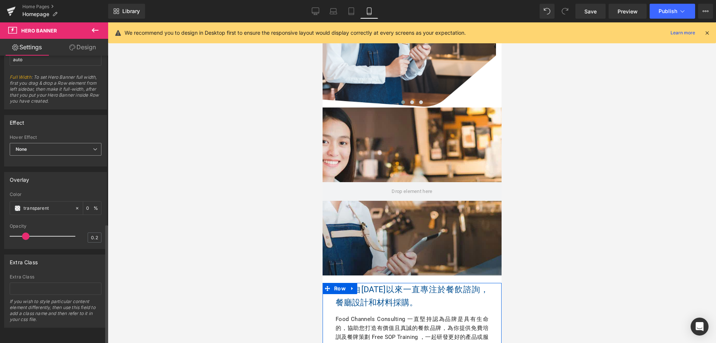
click at [56, 147] on span "None" at bounding box center [56, 149] width 92 height 13
click at [44, 168] on li "Zoom" at bounding box center [54, 173] width 89 height 11
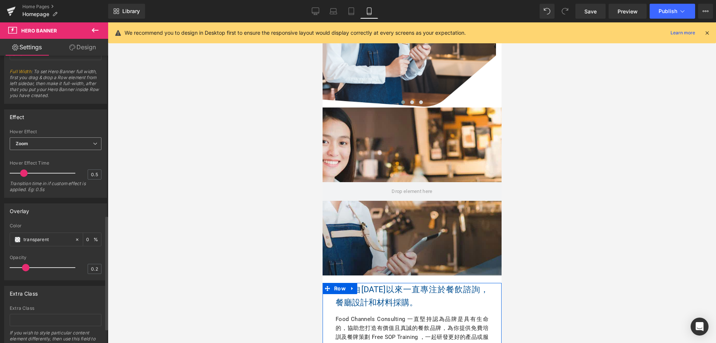
click at [54, 141] on span "Zoom" at bounding box center [56, 143] width 92 height 13
click at [34, 162] on li "None" at bounding box center [54, 156] width 89 height 11
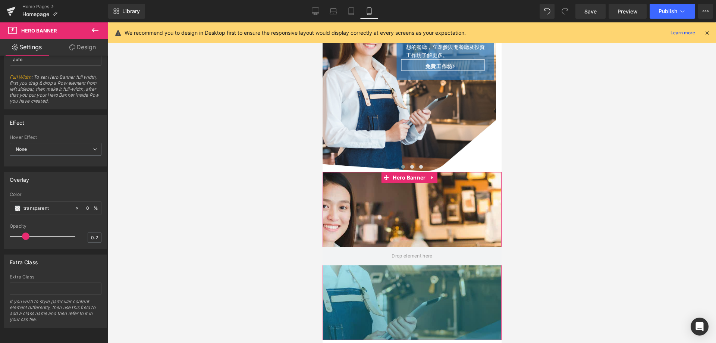
scroll to position [187, 0]
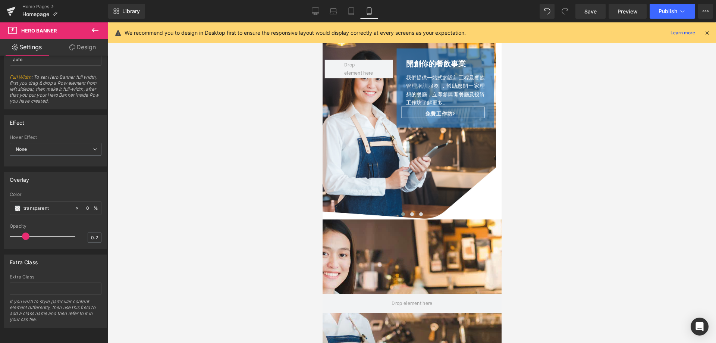
click at [326, 165] on div "Row 開創你的餐飲事業 Heading 我們提供一站式的設計工程及餐飲管理培訓服務 ，幫助您開一家理想的餐廳，立即參與開餐廳及投資工作坊了解更多。 Text…" at bounding box center [409, 122] width 174 height 196
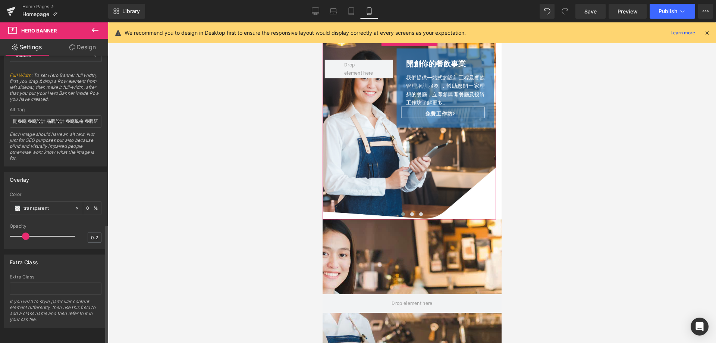
scroll to position [331, 0]
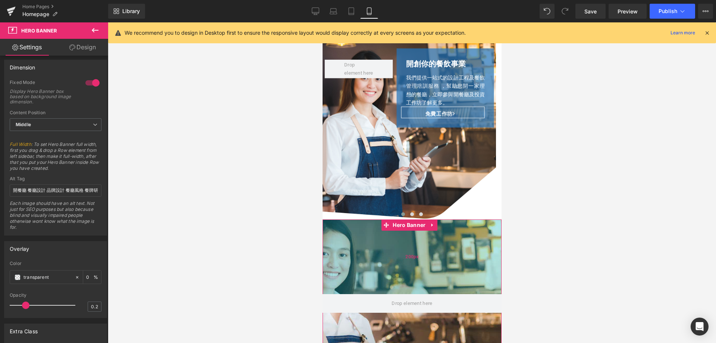
click at [333, 253] on div "200px" at bounding box center [411, 256] width 179 height 75
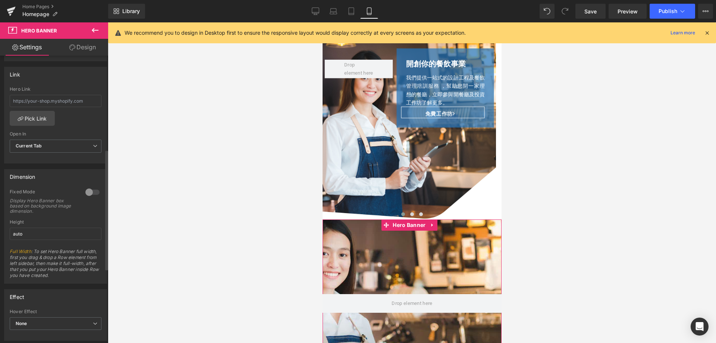
scroll to position [224, 0]
click at [86, 191] on div at bounding box center [93, 190] width 18 height 12
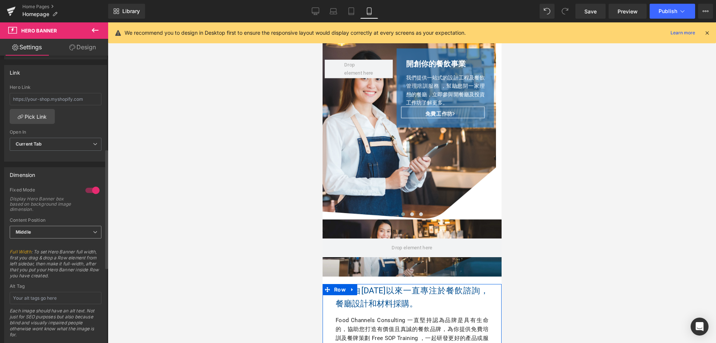
click at [42, 235] on span "Middle" at bounding box center [56, 232] width 92 height 13
click at [34, 255] on div "Middle" at bounding box center [28, 256] width 15 height 5
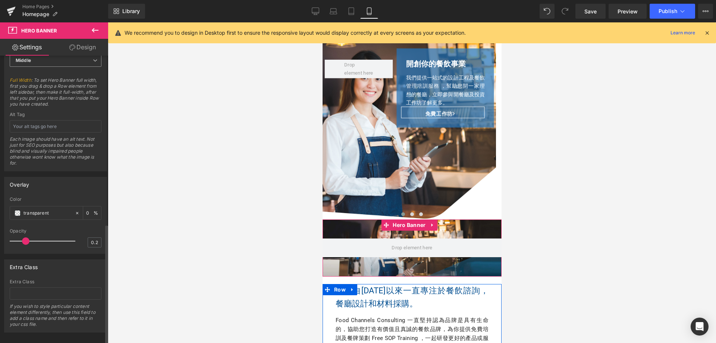
scroll to position [406, 0]
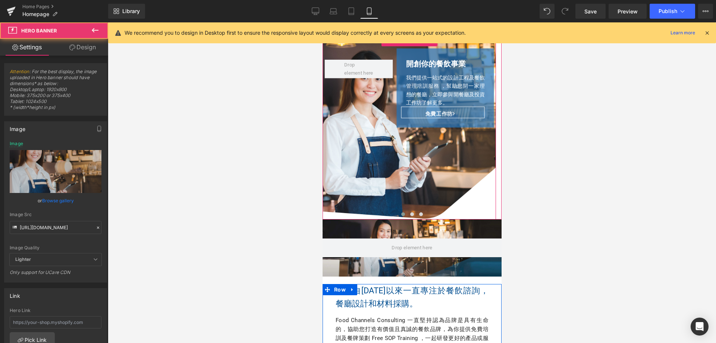
click at [338, 138] on div "Row 開創你的餐飲事業 Heading 我們提供一站式的設計工程及餐飲管理培訓服務 ，幫助您開一家理想的餐廳，立即參與開餐廳及投資工作坊了解更多。 Text…" at bounding box center [409, 122] width 174 height 196
click at [65, 203] on link "Browse gallery" at bounding box center [58, 200] width 32 height 13
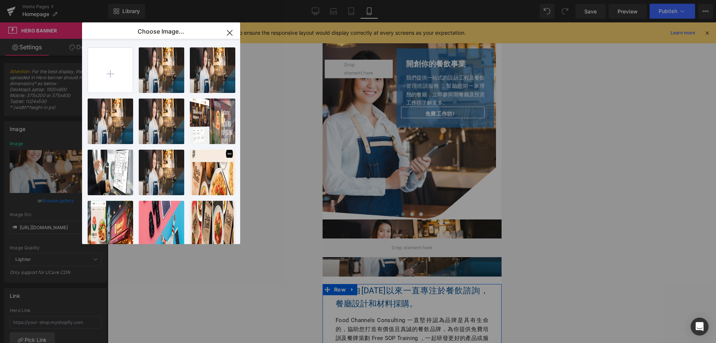
click at [278, 0] on div "Hero Banner You are previewing how the will restyle your page. You can not edit…" at bounding box center [358, 0] width 716 height 0
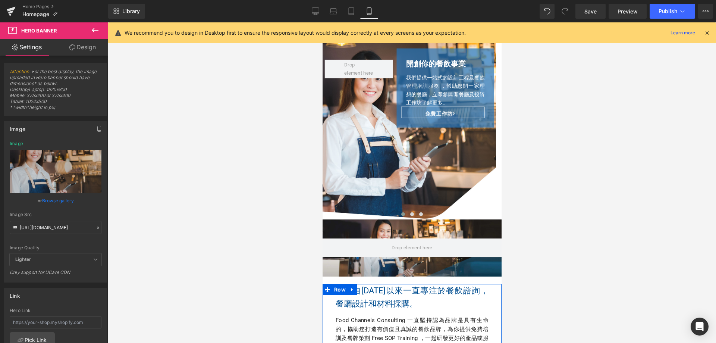
scroll to position [336, 0]
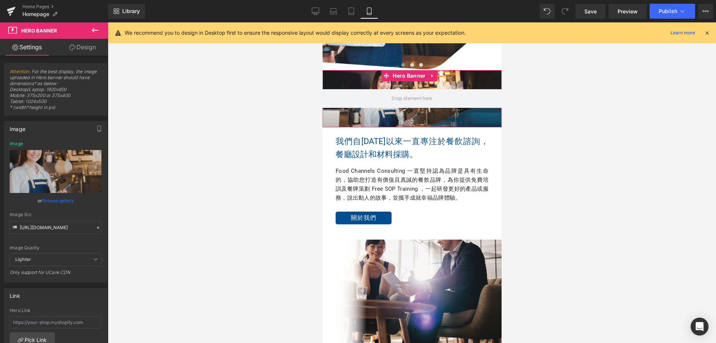
click at [356, 122] on div at bounding box center [411, 98] width 179 height 57
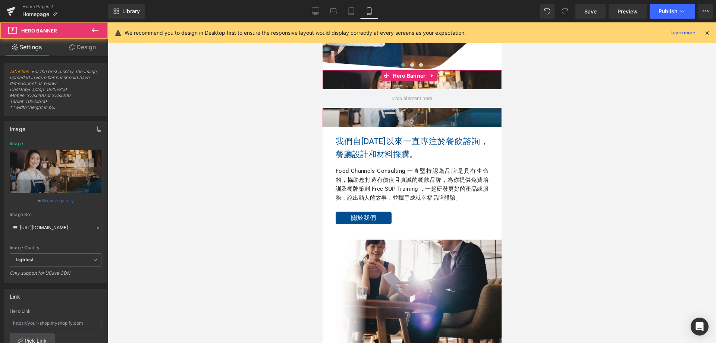
click at [58, 199] on link "Browse gallery" at bounding box center [58, 200] width 32 height 13
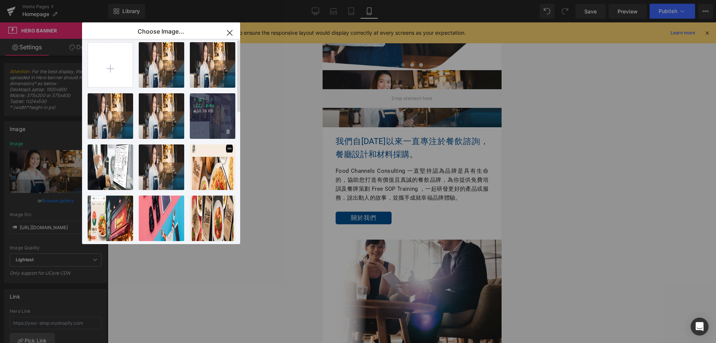
scroll to position [0, 0]
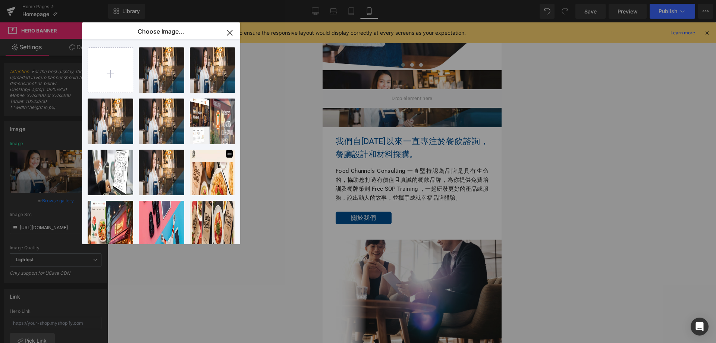
click at [260, 0] on div "Hero Banner You are previewing how the will restyle your page. You can not edit…" at bounding box center [358, 0] width 716 height 0
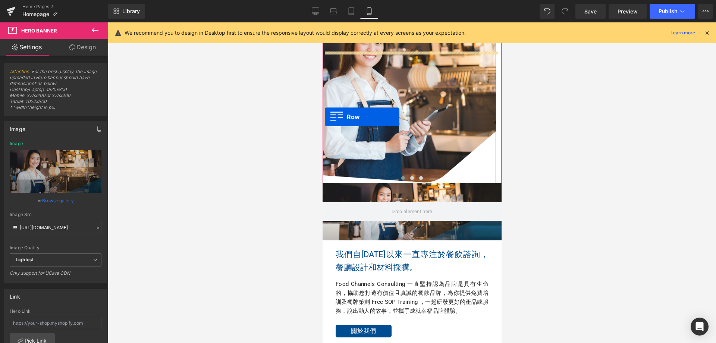
scroll to position [224, 0]
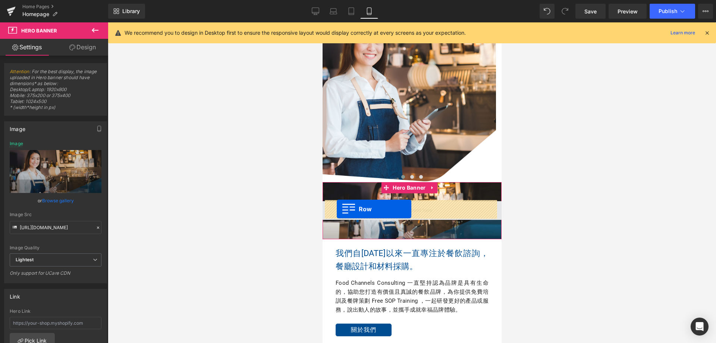
drag, startPoint x: 330, startPoint y: 126, endPoint x: 337, endPoint y: 209, distance: 82.7
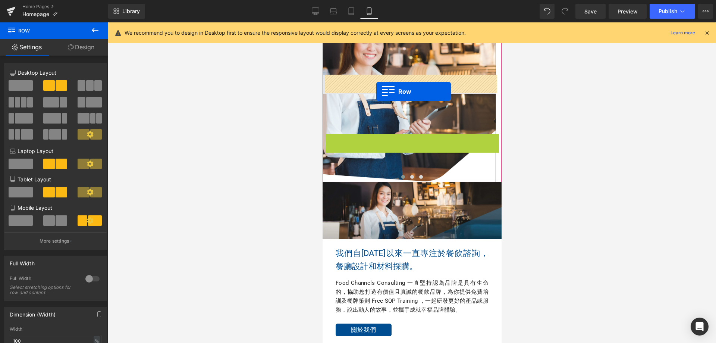
drag, startPoint x: 325, startPoint y: 140, endPoint x: 376, endPoint y: 91, distance: 70.5
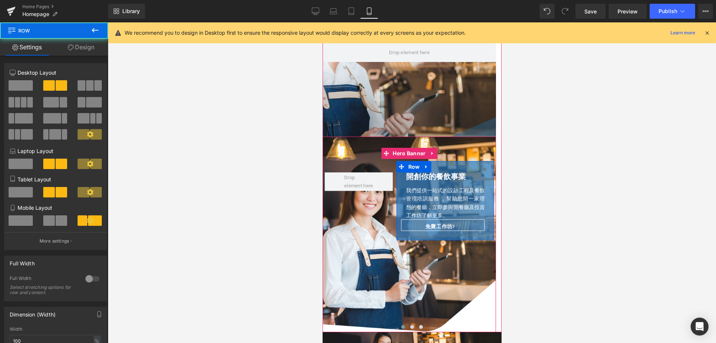
scroll to position [0, 0]
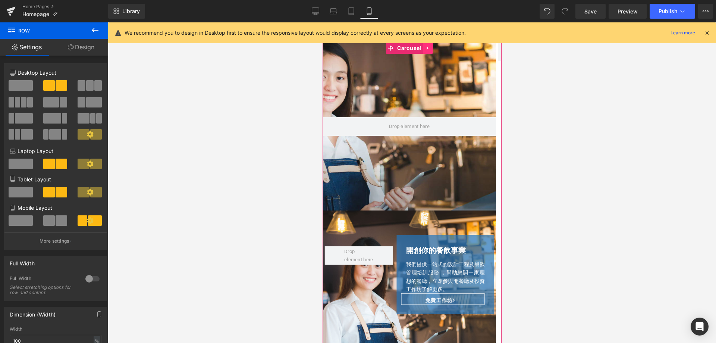
click at [428, 50] on icon at bounding box center [427, 49] width 5 height 6
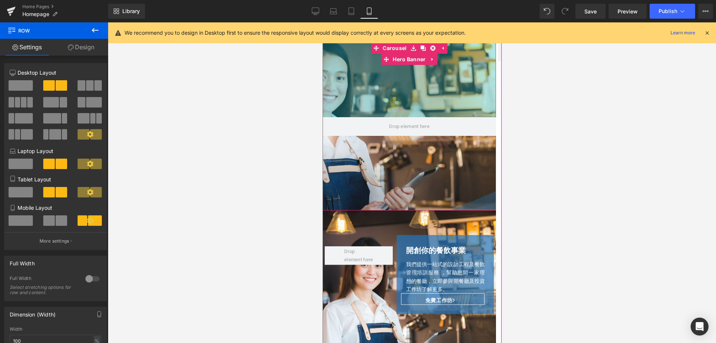
click at [442, 83] on div "Hero Banner 200px 200px" at bounding box center [409, 127] width 174 height 168
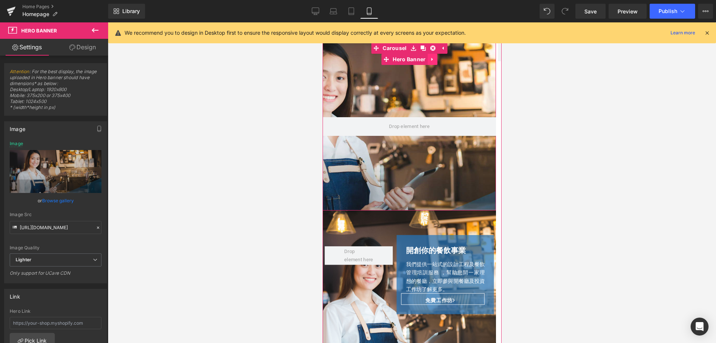
click at [435, 62] on link at bounding box center [433, 59] width 10 height 11
click at [439, 61] on icon at bounding box center [437, 59] width 5 height 5
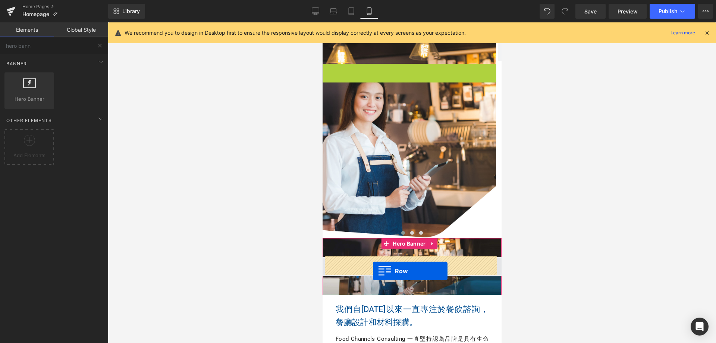
drag, startPoint x: 328, startPoint y: 72, endPoint x: 373, endPoint y: 271, distance: 203.8
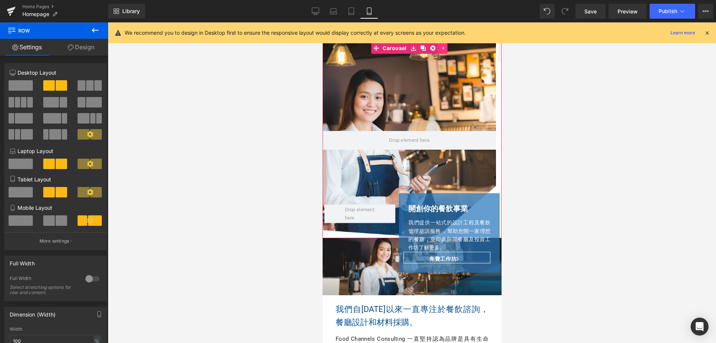
click at [444, 52] on link at bounding box center [443, 48] width 10 height 11
click at [428, 47] on icon at bounding box center [427, 49] width 5 height 6
click at [435, 47] on icon at bounding box center [432, 48] width 5 height 5
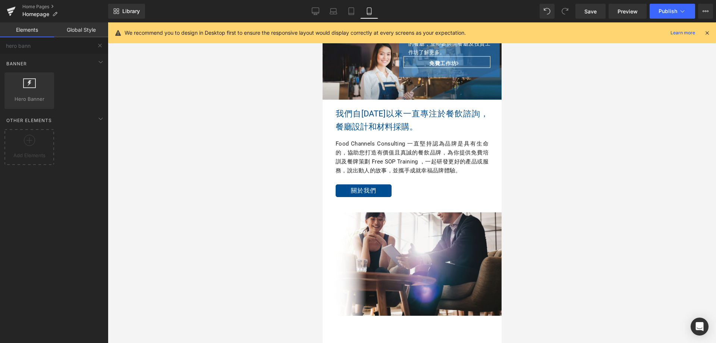
click at [569, 106] on div at bounding box center [412, 182] width 609 height 321
click at [328, 84] on div "Row 開創你的餐飲事業 Heading 我們提供一站式的設計工程及餐飲管理培訓服務 ，幫助您開一家理想的餐廳，立即參與開餐廳及投資工作坊了解更多。 Text…" at bounding box center [411, 71] width 179 height 57
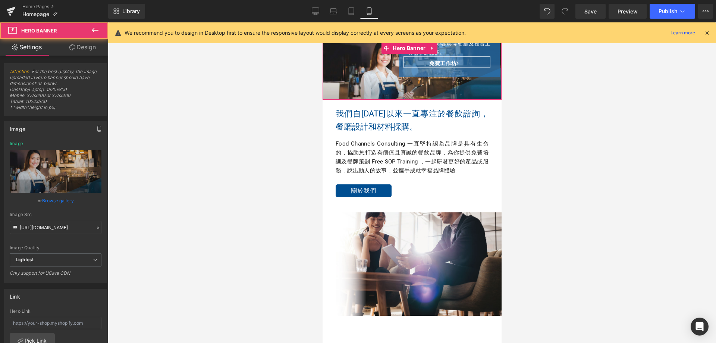
click at [80, 45] on link "Design" at bounding box center [83, 47] width 54 height 17
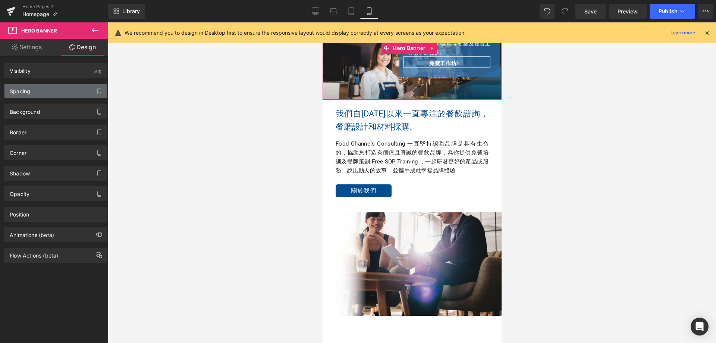
click at [38, 94] on div "Spacing" at bounding box center [55, 91] width 102 height 14
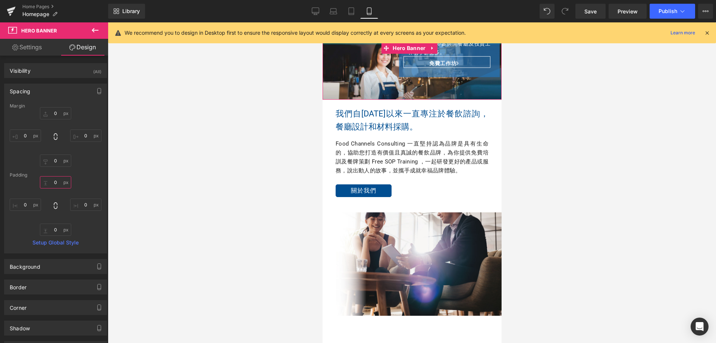
click at [56, 182] on input "0" at bounding box center [55, 182] width 31 height 12
type input "200"
click at [55, 226] on input "0" at bounding box center [55, 230] width 31 height 12
type input "200"
click at [100, 229] on div "Margin 0px 0 0px 0 0px 0 0px 0 [GEOGRAPHIC_DATA] 200 200 0px 0 200 200 0px 0 Se…" at bounding box center [55, 178] width 102 height 150
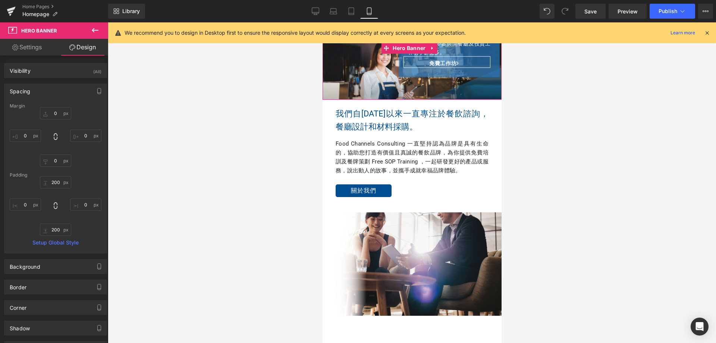
click at [350, 81] on div "Row 開創你的餐飲事業 Heading 我們提供一站式的設計工程及餐飲管理培訓服務 ，幫助您開一家理想的餐廳，立即參與開餐廳及投資工作坊了解更多。 Text…" at bounding box center [411, 71] width 179 height 57
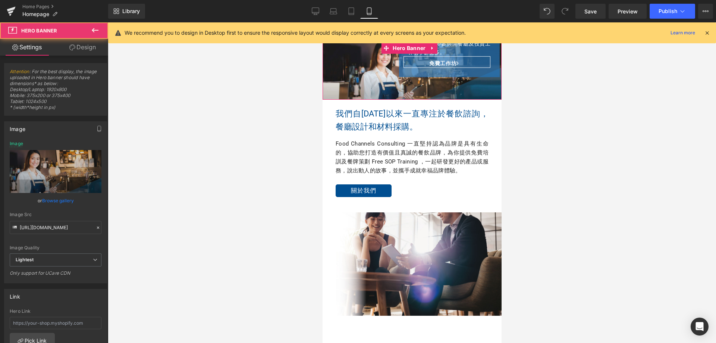
click at [79, 43] on link "Design" at bounding box center [83, 47] width 54 height 17
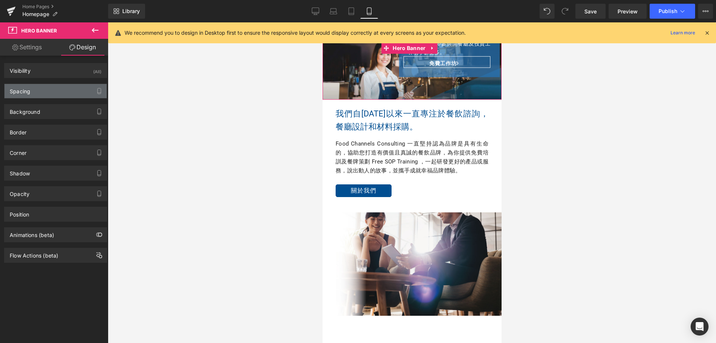
click at [53, 93] on div "Spacing" at bounding box center [55, 91] width 102 height 14
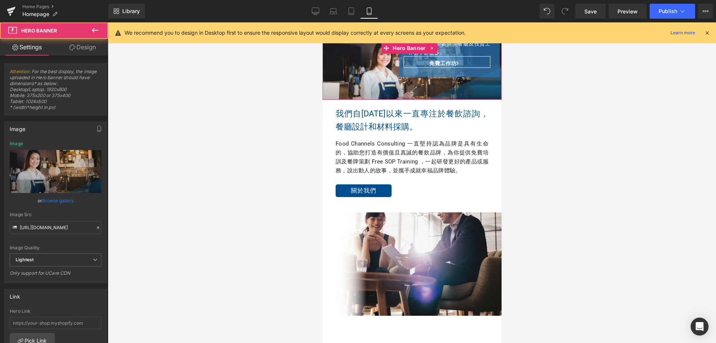
click at [333, 89] on div "Row 開創你的餐飲事業 Heading 我們提供一站式的設計工程及餐飲管理培訓服務 ，幫助您開一家理想的餐廳，立即參與開餐廳及投資工作坊了解更多。 Text…" at bounding box center [411, 71] width 179 height 57
click at [81, 50] on link "Design" at bounding box center [83, 47] width 54 height 17
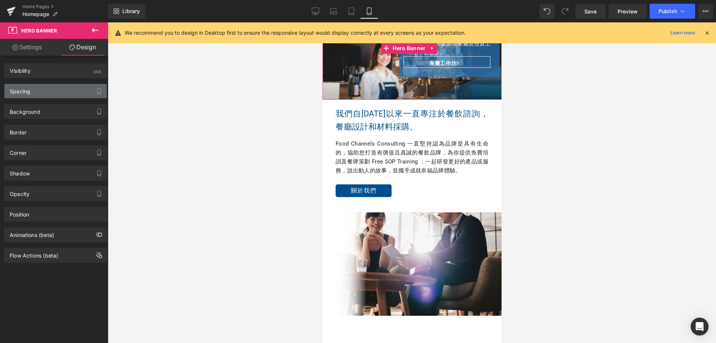
click at [48, 95] on div "Spacing" at bounding box center [55, 91] width 102 height 14
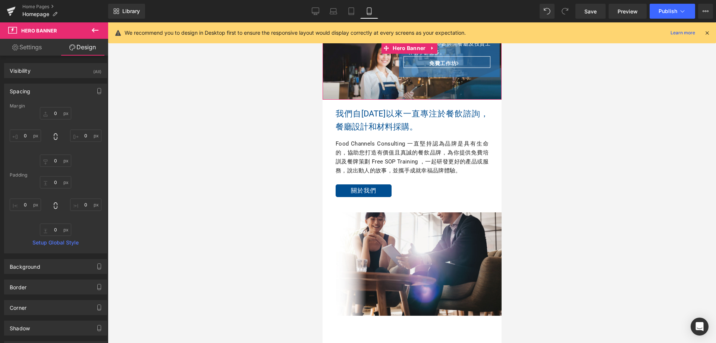
click at [50, 94] on div "Spacing" at bounding box center [55, 91] width 102 height 14
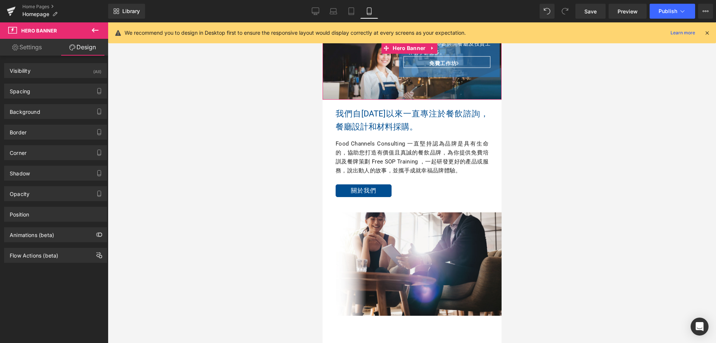
click at [25, 52] on link "Settings" at bounding box center [27, 47] width 54 height 17
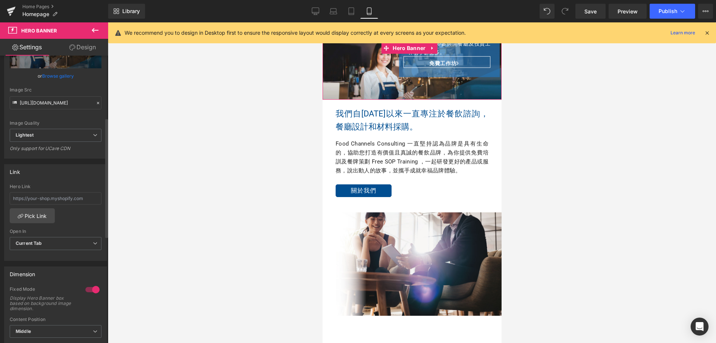
scroll to position [149, 0]
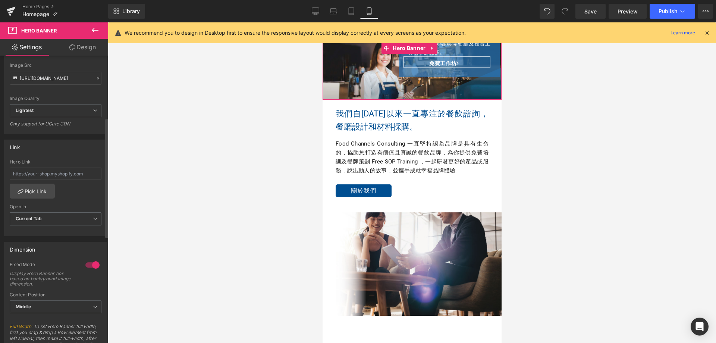
click at [89, 266] on div at bounding box center [93, 265] width 18 height 12
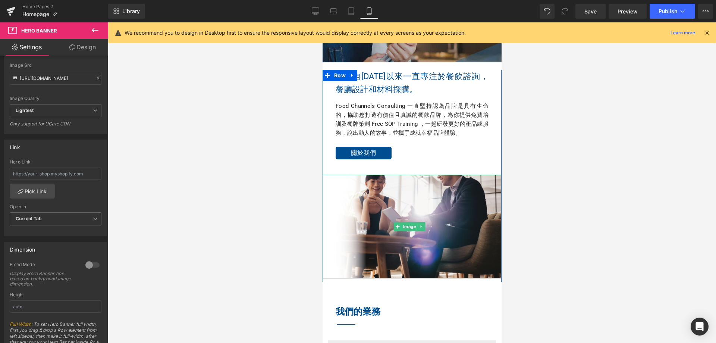
scroll to position [0, 0]
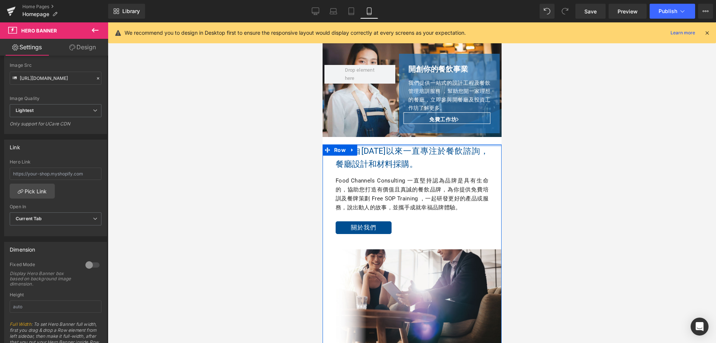
drag, startPoint x: 445, startPoint y: 183, endPoint x: 440, endPoint y: 146, distance: 38.0
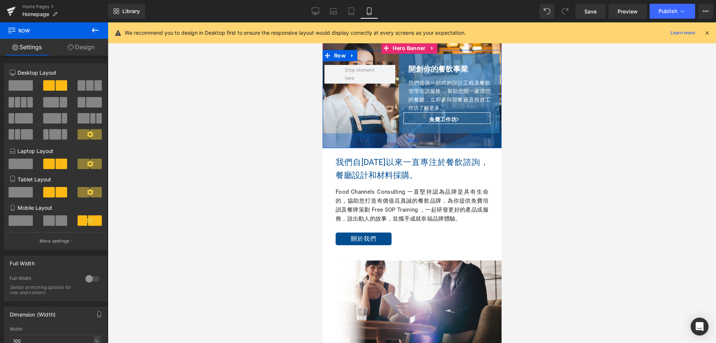
drag, startPoint x: 392, startPoint y: 134, endPoint x: 397, endPoint y: 145, distance: 12.4
click at [397, 145] on div "40px" at bounding box center [411, 140] width 179 height 15
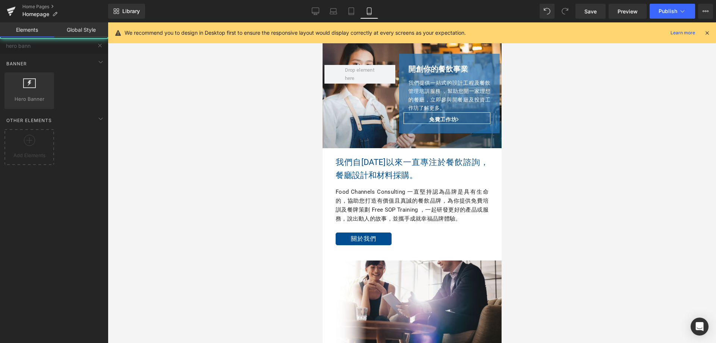
click at [515, 150] on div at bounding box center [412, 182] width 609 height 321
click at [592, 19] on div "Library Mobile Desktop Laptop Tablet Mobile Save Preview Publish Scheduled View…" at bounding box center [412, 11] width 608 height 22
click at [593, 16] on link "Save" at bounding box center [591, 11] width 30 height 15
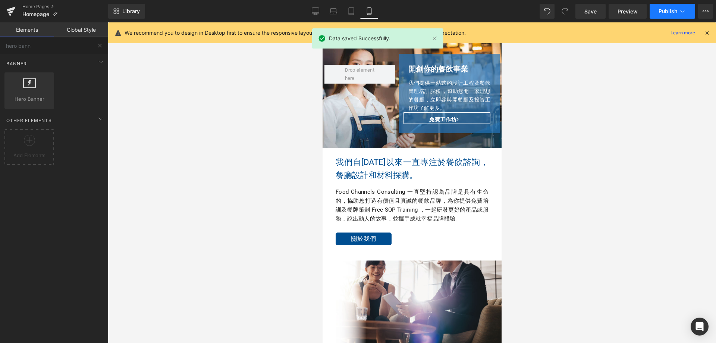
click at [666, 10] on span "Publish" at bounding box center [668, 11] width 19 height 6
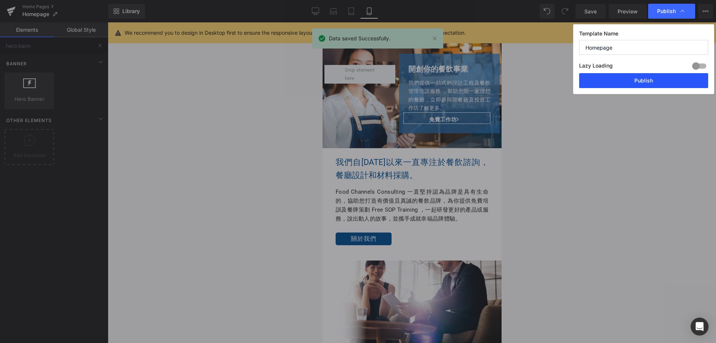
click at [643, 85] on button "Publish" at bounding box center [643, 80] width 129 height 15
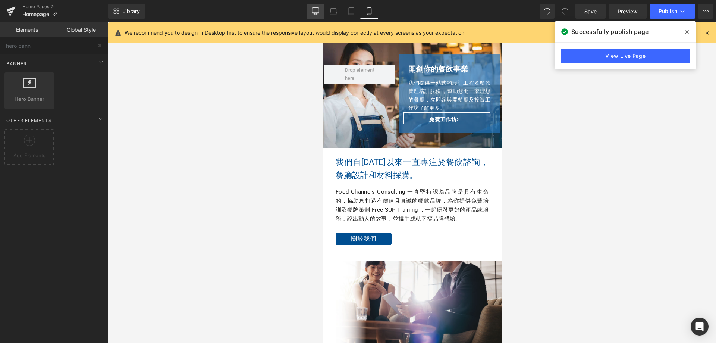
click at [312, 11] on icon at bounding box center [315, 11] width 7 height 6
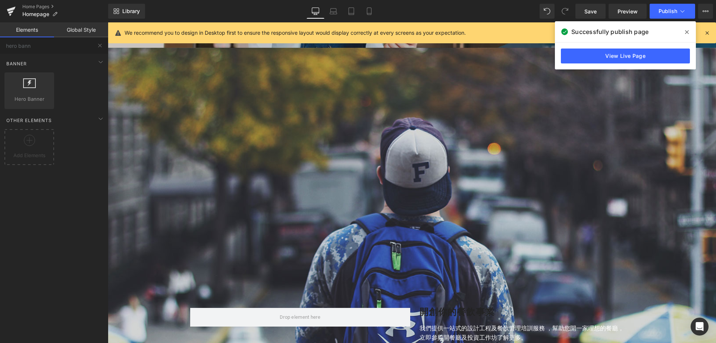
scroll to position [144, 0]
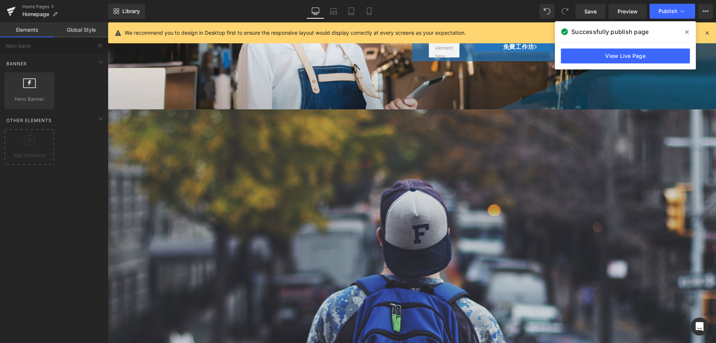
click at [214, 177] on div "Row 開創你的餐飲事業 Heading 我們提供一站式的設計工程及餐飲管理培訓服務 ，幫助您開一家理想的餐廳，立即參與開餐廳及投資工作坊了解更多。 Text…" at bounding box center [412, 307] width 609 height 397
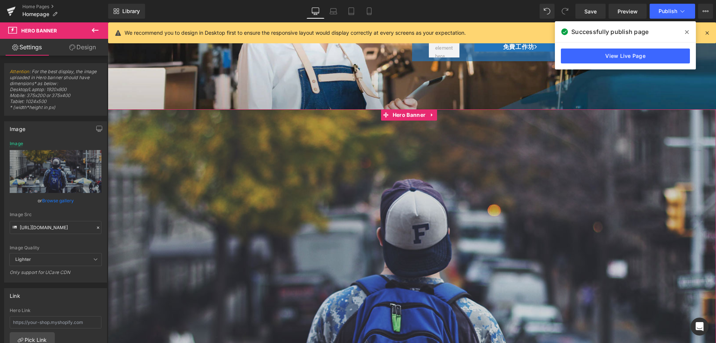
click at [79, 46] on link "Design" at bounding box center [83, 47] width 54 height 17
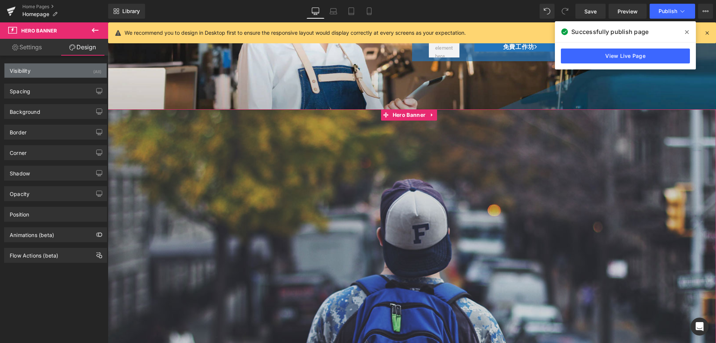
click at [84, 71] on div "Visibility (All)" at bounding box center [55, 70] width 102 height 14
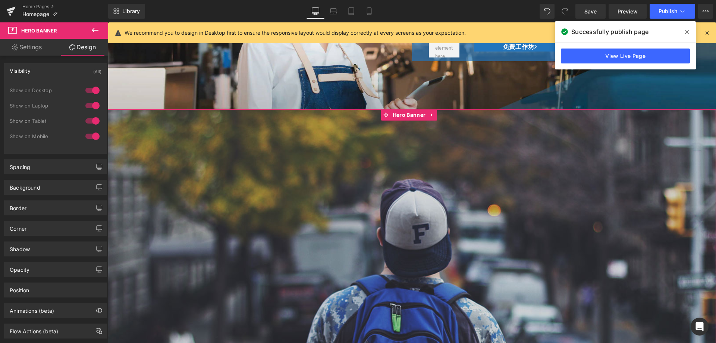
click at [86, 121] on div at bounding box center [93, 121] width 18 height 12
click at [90, 107] on div at bounding box center [93, 106] width 18 height 12
click at [90, 92] on div at bounding box center [93, 90] width 18 height 12
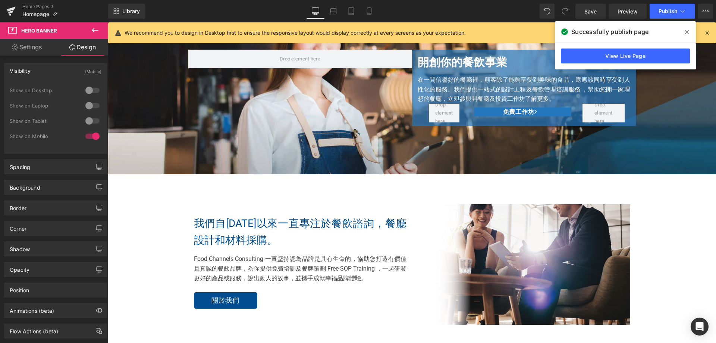
scroll to position [0, 0]
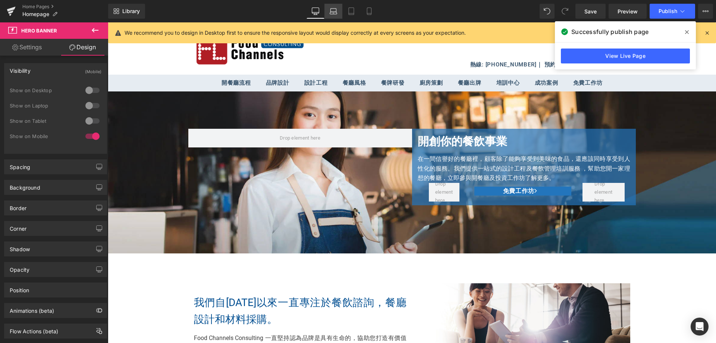
click at [334, 11] on icon at bounding box center [333, 10] width 7 height 7
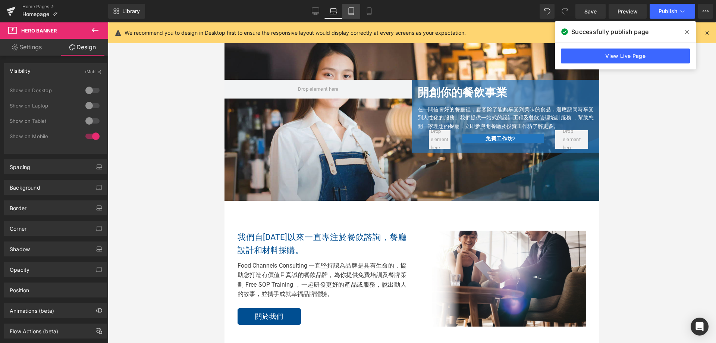
click at [350, 10] on icon at bounding box center [351, 10] width 7 height 7
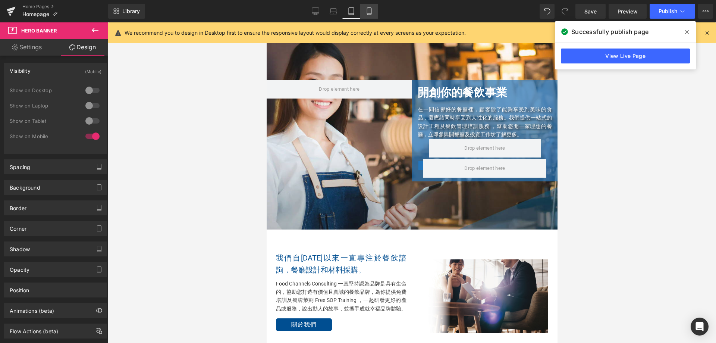
click at [367, 12] on icon at bounding box center [369, 10] width 7 height 7
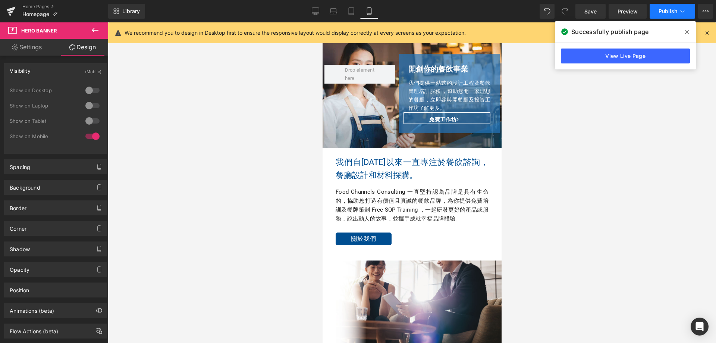
click at [668, 14] on button "Publish" at bounding box center [673, 11] width 46 height 15
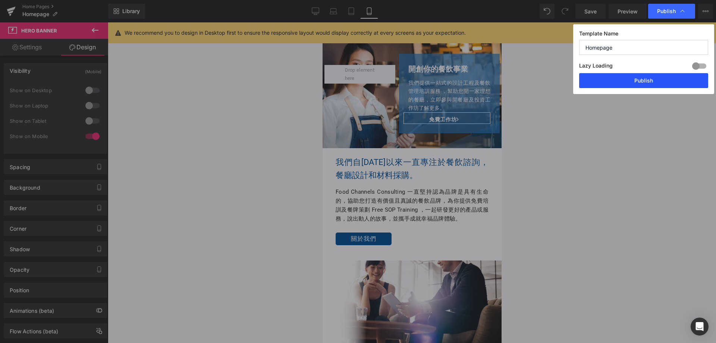
drag, startPoint x: 640, startPoint y: 71, endPoint x: 636, endPoint y: 82, distance: 12.0
click at [639, 73] on div "Template Name Homepage Lazy Loading Build Upgrade plan to unlock Lazy loading h…" at bounding box center [644, 59] width 141 height 70
click at [636, 82] on button "Publish" at bounding box center [643, 80] width 129 height 15
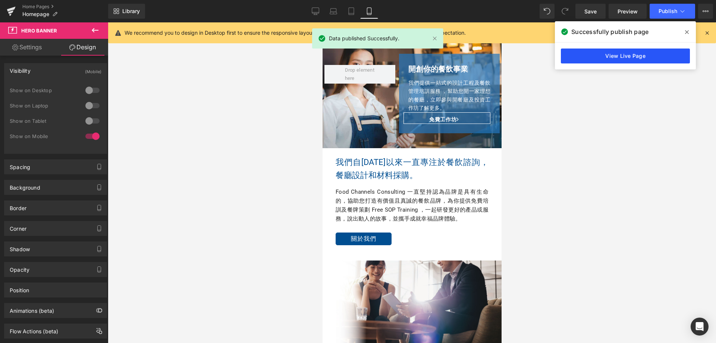
click at [652, 56] on link "View Live Page" at bounding box center [625, 56] width 129 height 15
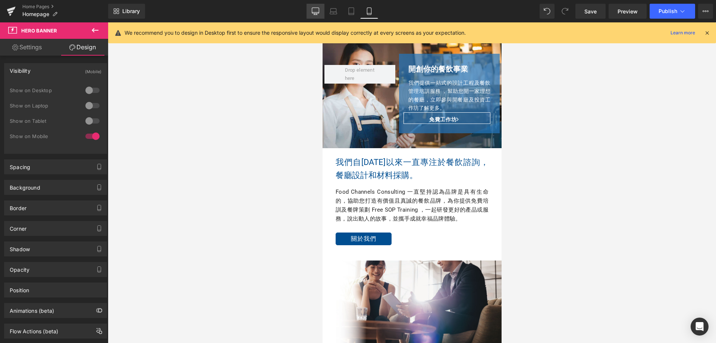
click at [316, 13] on icon at bounding box center [315, 11] width 7 height 6
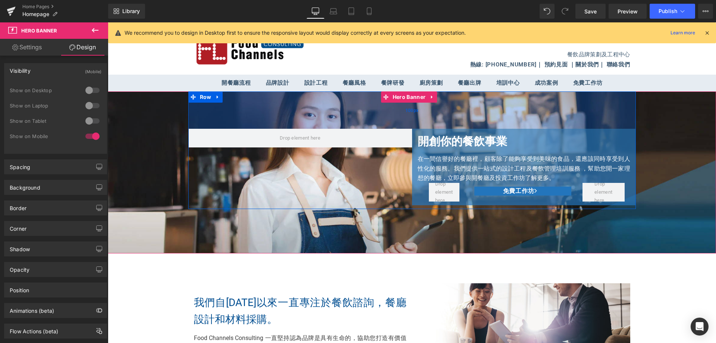
click at [284, 110] on div "100px" at bounding box center [412, 109] width 448 height 37
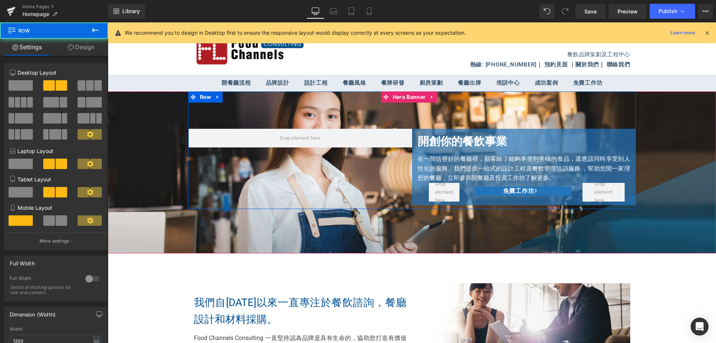
click at [148, 107] on span "開創你的餐飲事業 Heading 在一間信譽好的餐廳裡，顧客除了能夠享受到美味的食品，還應該同時享受到人性化的服務。我們提供一站式的設計工程及餐飲管理培訓服務…" at bounding box center [412, 150] width 609 height 118
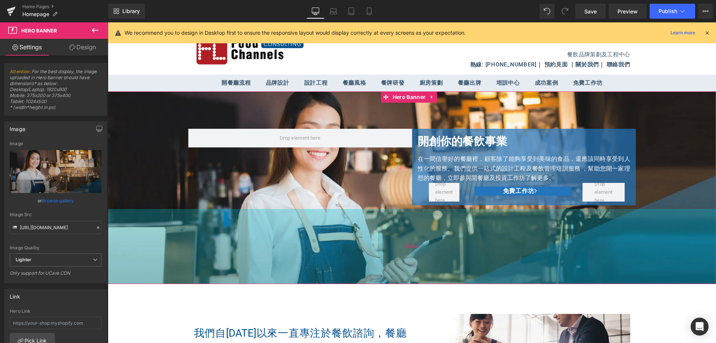
drag, startPoint x: 337, startPoint y: 252, endPoint x: 349, endPoint y: 282, distance: 32.7
click at [349, 282] on div "201px" at bounding box center [412, 246] width 609 height 75
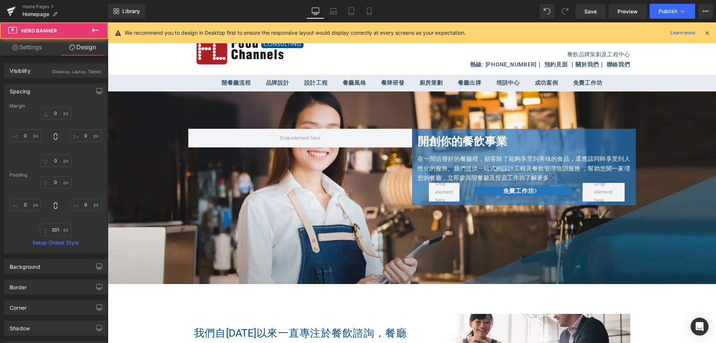
type input "0"
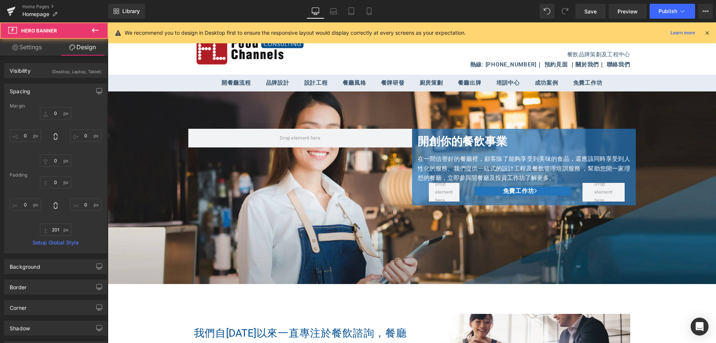
type input "0"
type input "201"
type input "0"
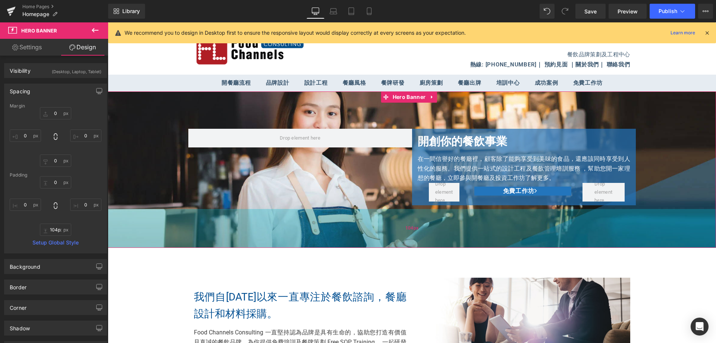
type input "89px"
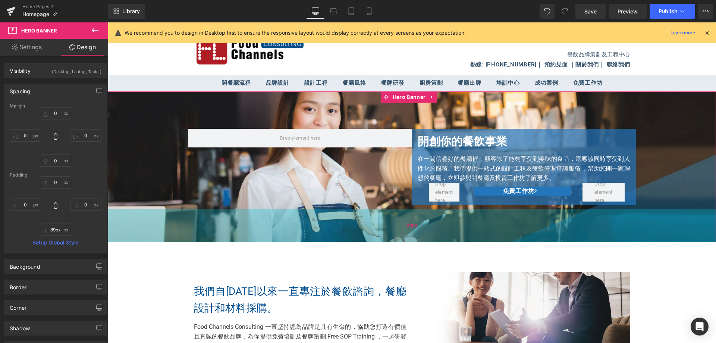
drag, startPoint x: 369, startPoint y: 279, endPoint x: 376, endPoint y: 237, distance: 42.5
click at [376, 237] on div "89px" at bounding box center [412, 225] width 609 height 33
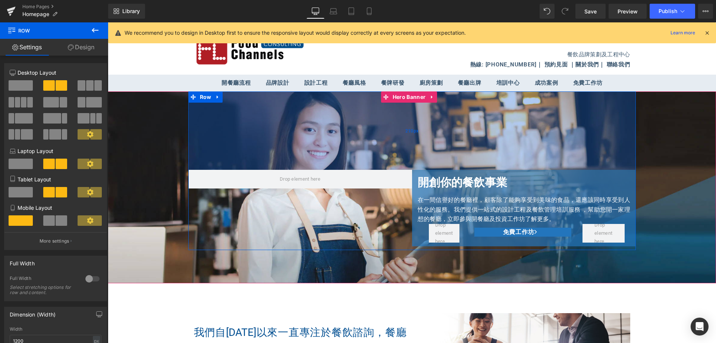
drag, startPoint x: 358, startPoint y: 92, endPoint x: 364, endPoint y: 133, distance: 41.4
click at [364, 133] on div "210px" at bounding box center [412, 130] width 448 height 78
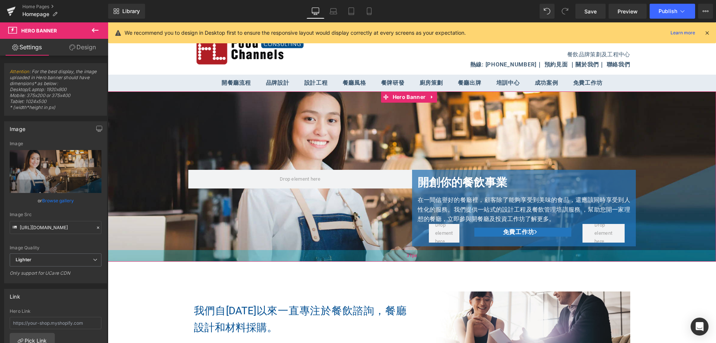
drag, startPoint x: 347, startPoint y: 281, endPoint x: 353, endPoint y: 260, distance: 22.5
click at [353, 260] on div "31px" at bounding box center [412, 256] width 609 height 12
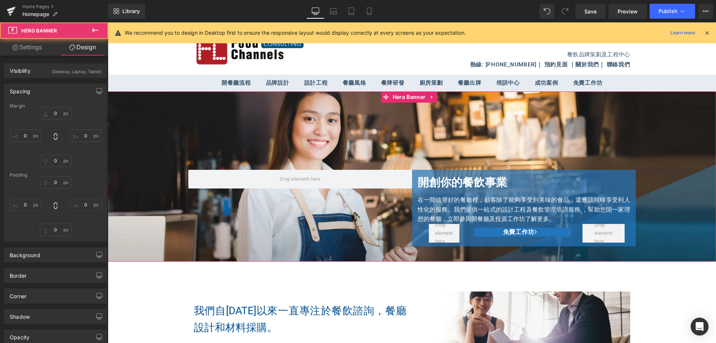
type input "0"
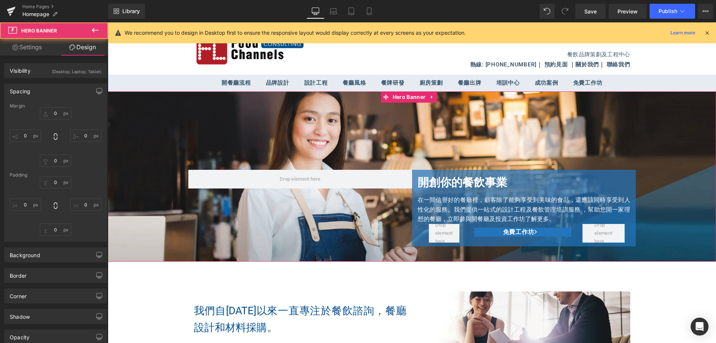
type input "0"
type input "31"
type input "0"
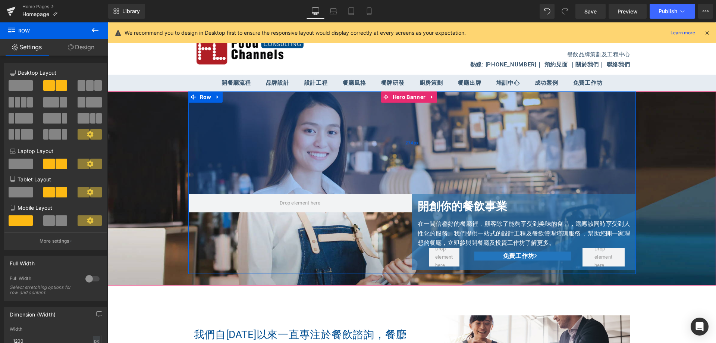
drag, startPoint x: 358, startPoint y: 102, endPoint x: 365, endPoint y: 126, distance: 24.7
click at [365, 126] on div "274px" at bounding box center [412, 142] width 448 height 102
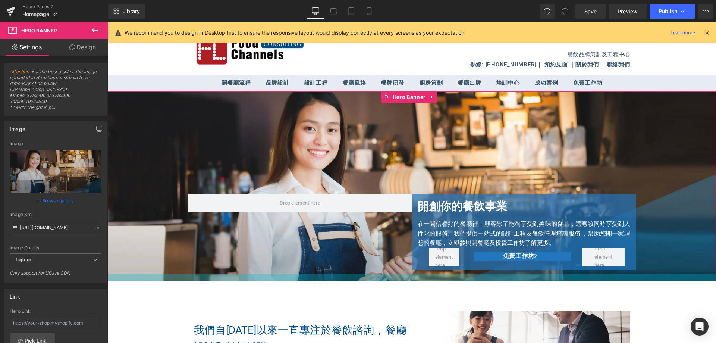
drag, startPoint x: 351, startPoint y: 284, endPoint x: 352, endPoint y: 279, distance: 4.6
click at [352, 279] on div at bounding box center [412, 277] width 609 height 7
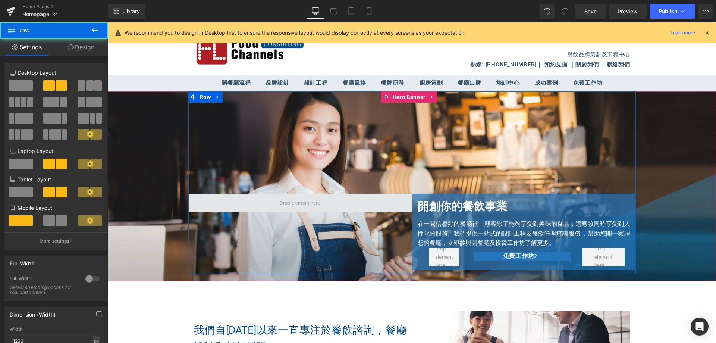
click at [240, 203] on span at bounding box center [300, 203] width 224 height 19
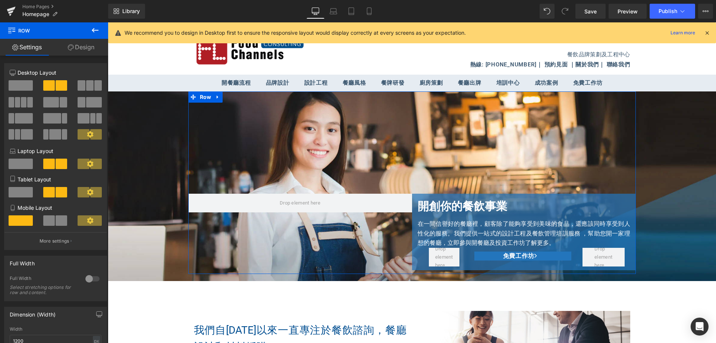
click at [77, 50] on link "Design" at bounding box center [81, 47] width 54 height 17
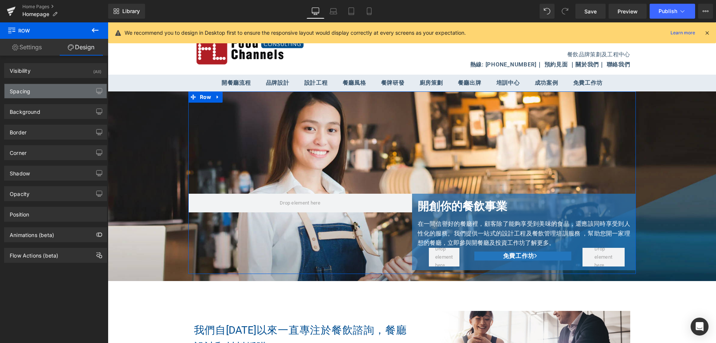
click at [57, 93] on div "Spacing" at bounding box center [55, 91] width 102 height 14
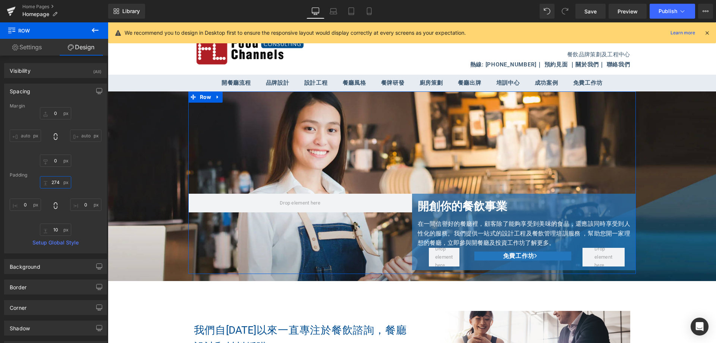
click at [56, 184] on input "274" at bounding box center [55, 182] width 31 height 12
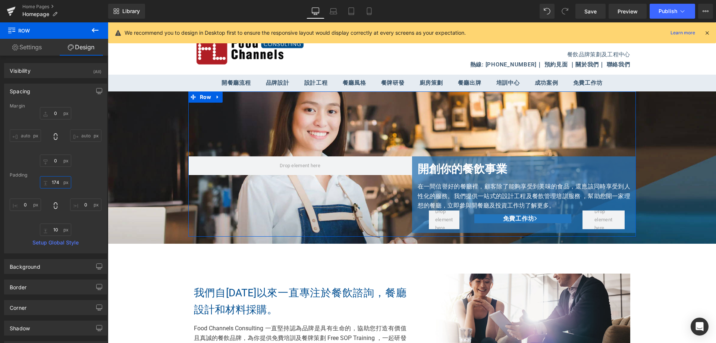
drag, startPoint x: 60, startPoint y: 183, endPoint x: 46, endPoint y: 182, distance: 13.5
click at [46, 182] on input "174" at bounding box center [55, 182] width 31 height 12
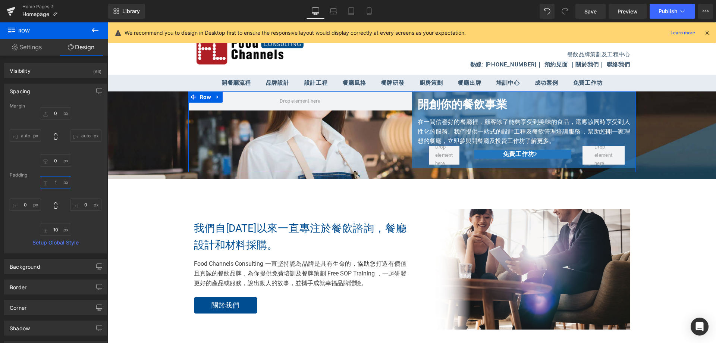
type input "274"
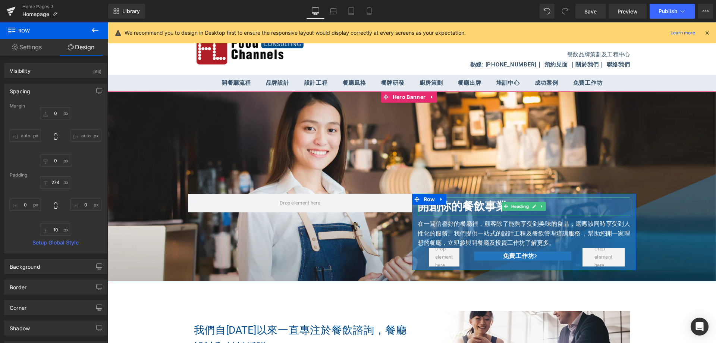
click at [465, 201] on h2 "開創你的餐飲事業" at bounding box center [524, 206] width 213 height 18
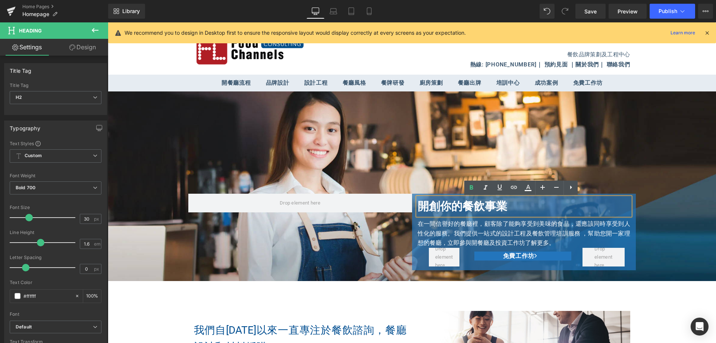
click at [412, 195] on div "開創你的餐飲事業 Heading 在一間信譽好的餐廳裡，顧客除了能夠享受到美味的食品，還應該同時享受到人性化的服務。我們提供一站式的設計工程及餐飲管理培訓服務…" at bounding box center [524, 232] width 224 height 76
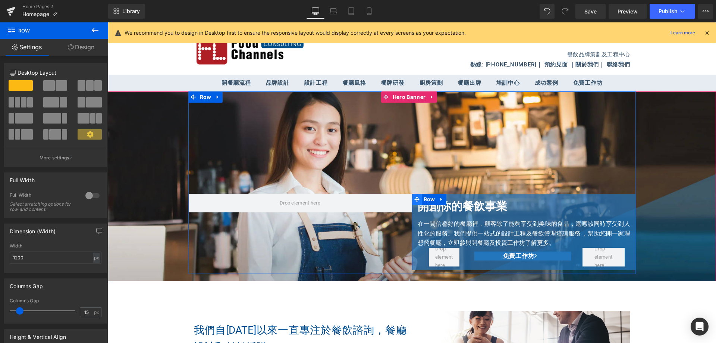
click at [418, 198] on span at bounding box center [417, 199] width 10 height 11
click at [423, 199] on span "Row" at bounding box center [429, 199] width 15 height 11
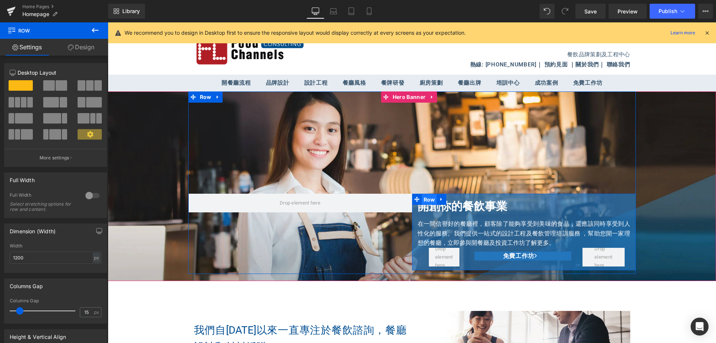
click at [423, 199] on span "Row" at bounding box center [429, 199] width 15 height 11
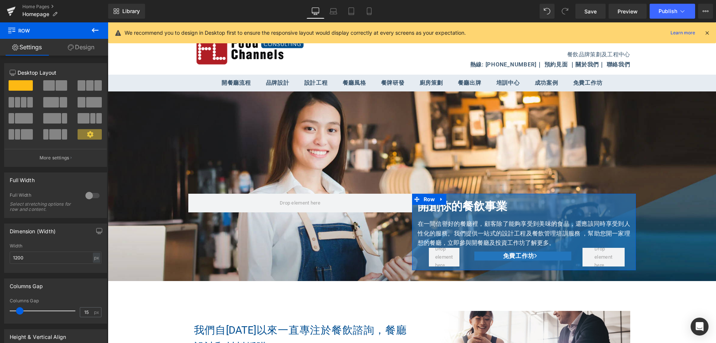
click at [87, 47] on link "Design" at bounding box center [81, 47] width 54 height 17
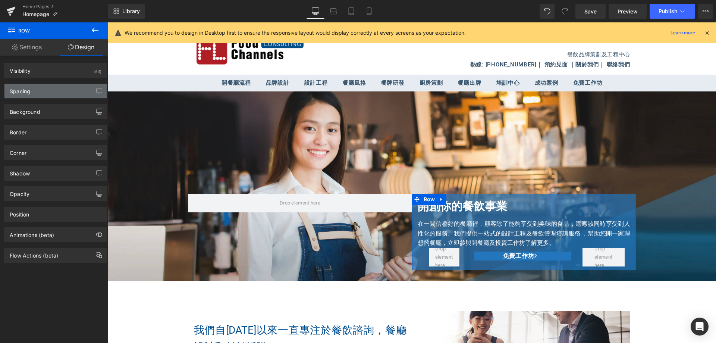
click at [46, 93] on div "Spacing" at bounding box center [55, 91] width 102 height 14
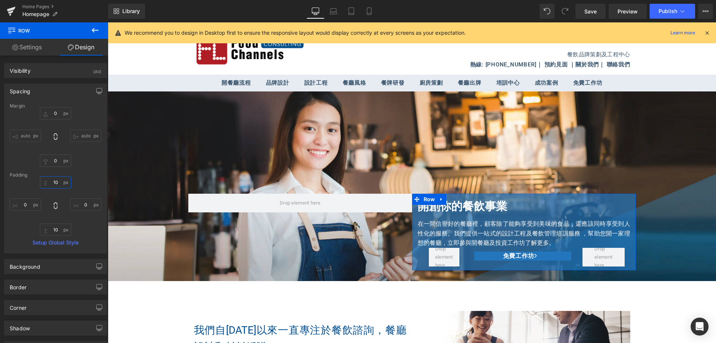
click at [57, 184] on input "10" at bounding box center [55, 182] width 31 height 12
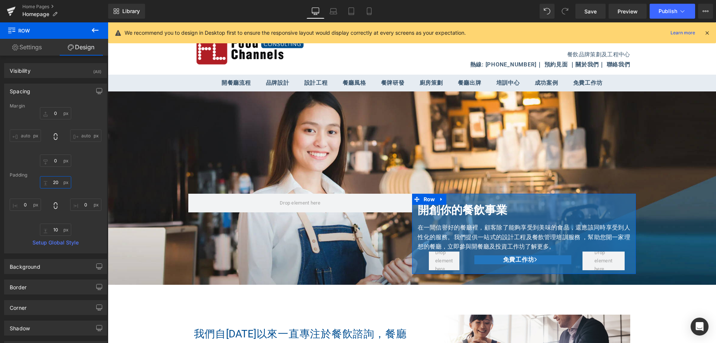
drag, startPoint x: 58, startPoint y: 182, endPoint x: 49, endPoint y: 183, distance: 9.7
click at [49, 183] on input "20" at bounding box center [55, 182] width 31 height 12
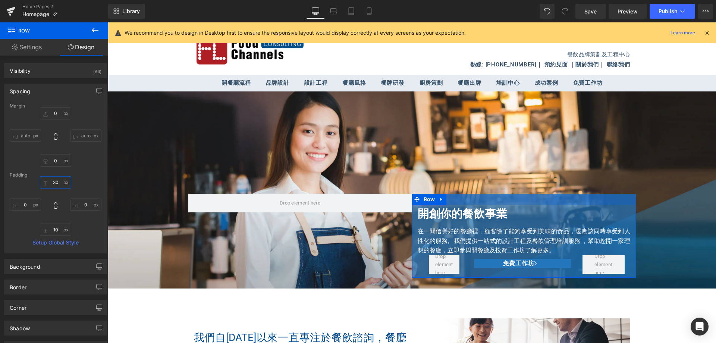
drag, startPoint x: 57, startPoint y: 181, endPoint x: 41, endPoint y: 183, distance: 15.9
click at [41, 183] on input "30" at bounding box center [55, 182] width 31 height 12
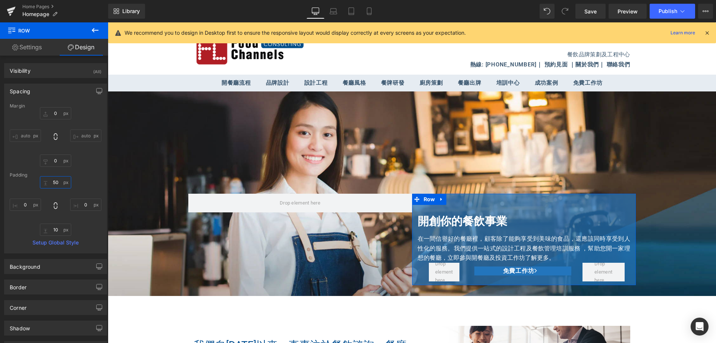
drag, startPoint x: 57, startPoint y: 185, endPoint x: 44, endPoint y: 185, distance: 13.8
click at [44, 185] on input "50" at bounding box center [55, 182] width 31 height 12
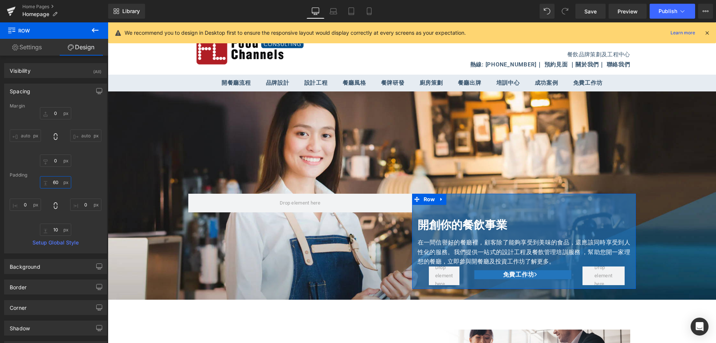
drag, startPoint x: 59, startPoint y: 182, endPoint x: 41, endPoint y: 183, distance: 17.5
click at [41, 183] on input "60" at bounding box center [55, 182] width 31 height 12
type input "10"
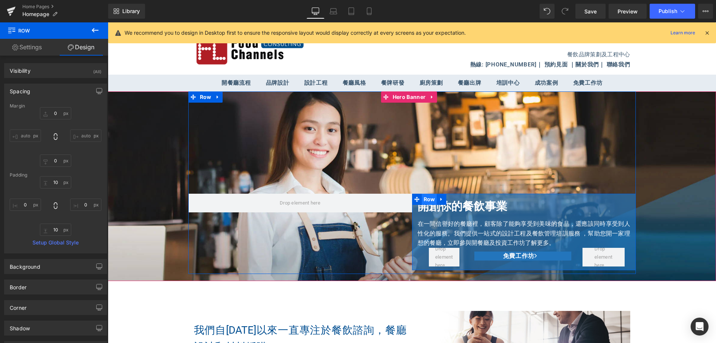
click at [428, 201] on span "Row" at bounding box center [429, 199] width 15 height 11
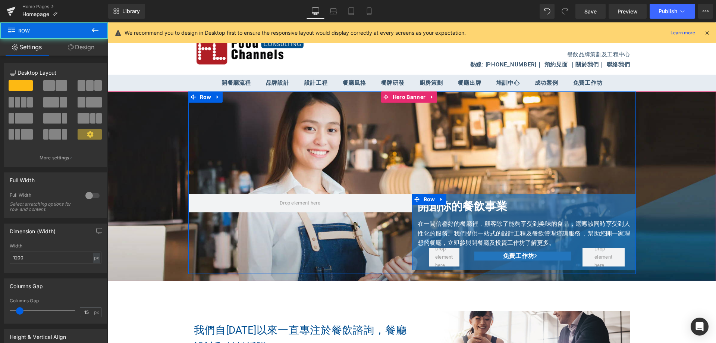
click at [412, 242] on div "開創你的餐飲事業 Heading 在一間信譽好的餐廳裡，顧客除了能夠享受到美味的食品，還應該同時享受到人性化的服務。我們提供一站式的設計工程及餐飲管理培訓服務…" at bounding box center [524, 231] width 224 height 69
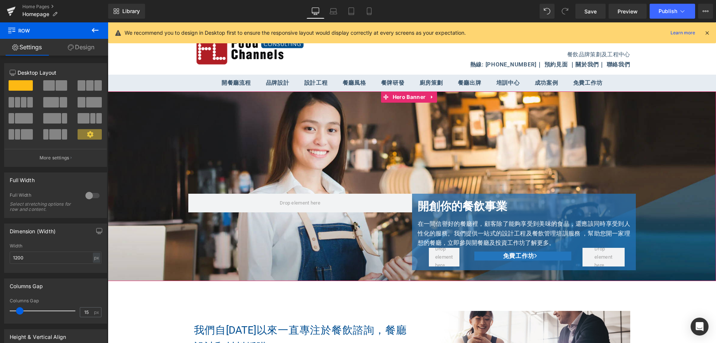
click at [161, 124] on span "開創你的餐飲事業 Heading 在一間信譽好的餐廳裡，顧客除了能夠享受到美味的食品，還應該同時享受到人性化的服務。我們提供一站式的設計工程及餐飲管理培訓服務…" at bounding box center [412, 182] width 609 height 182
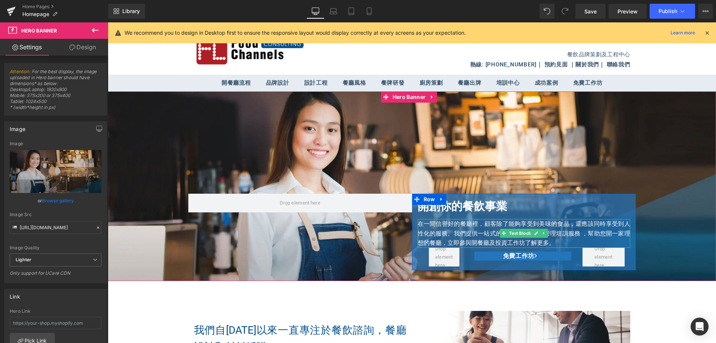
click at [619, 228] on p "在一間信譽好的餐廳裡，顧客除了能夠享受到美味的食品，還應該同時享受到人性化的服務。我們提供一站式的設計工程及餐飲管理培訓服務 ，幫助 您開一家理想的餐廳， 立…" at bounding box center [524, 233] width 213 height 29
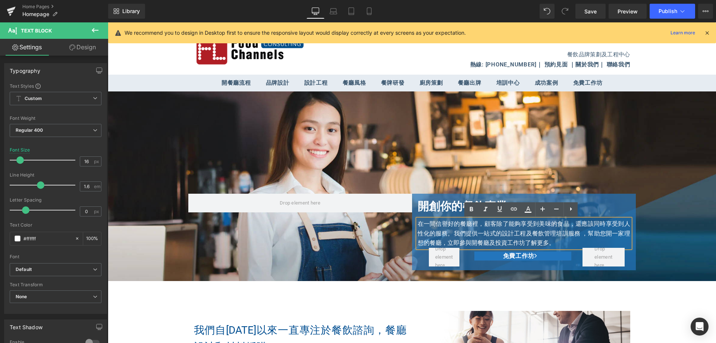
click at [433, 202] on h2 "開創你的餐飲事業" at bounding box center [524, 206] width 213 height 18
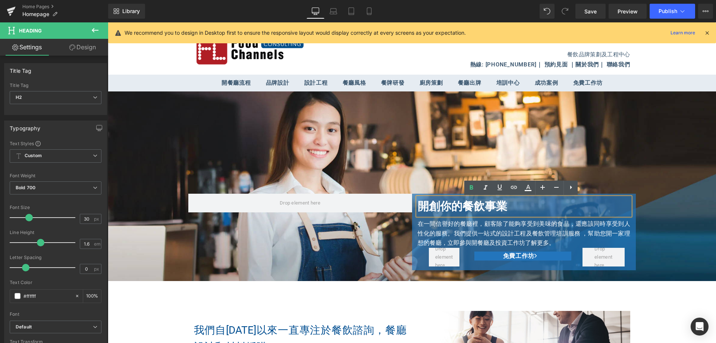
click at [412, 215] on div "開創你的餐飲事業 Heading 在一間信譽好的餐廳裡，顧客除了能夠享受到美味的食品，還應該同時享受到人性化的服務。我們提供一站式的設計工程及餐飲管理培訓服務…" at bounding box center [524, 231] width 224 height 69
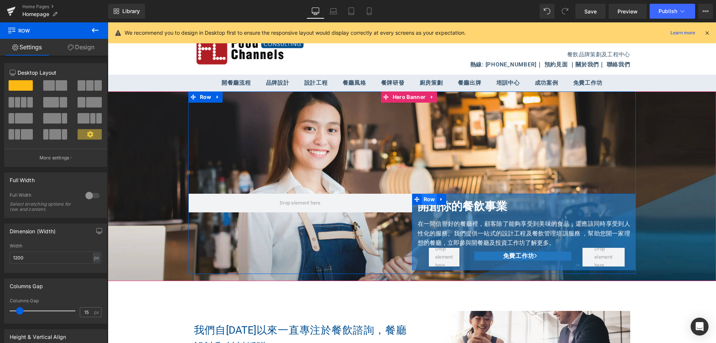
click at [425, 199] on span "Row" at bounding box center [429, 199] width 15 height 11
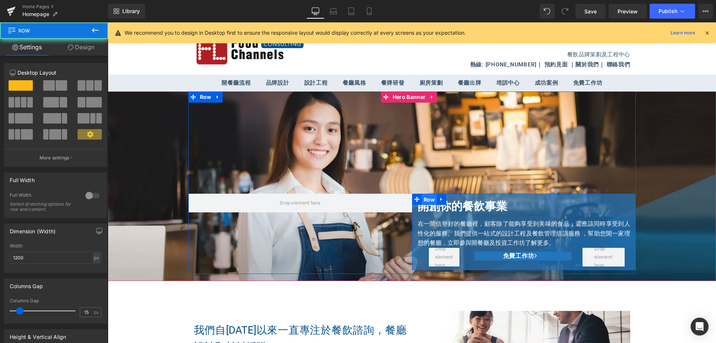
click at [425, 199] on span "Row" at bounding box center [429, 199] width 15 height 11
click at [425, 200] on span "Row" at bounding box center [429, 199] width 15 height 11
click at [425, 199] on span "Row" at bounding box center [429, 199] width 15 height 11
click at [415, 198] on icon at bounding box center [417, 199] width 5 height 5
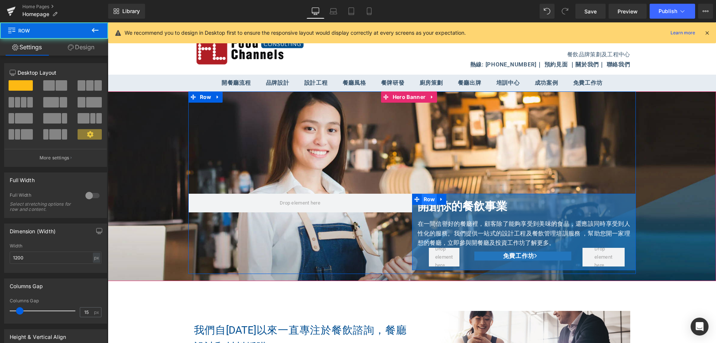
click at [426, 201] on span "Row" at bounding box center [429, 199] width 15 height 11
click at [412, 197] on span at bounding box center [417, 199] width 10 height 11
click at [416, 200] on icon at bounding box center [417, 199] width 5 height 5
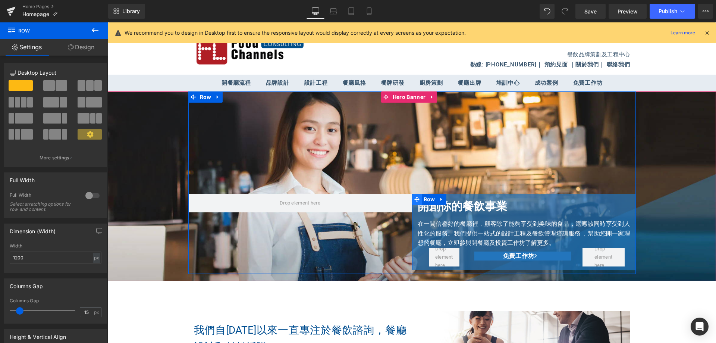
click at [416, 200] on icon at bounding box center [417, 199] width 5 height 5
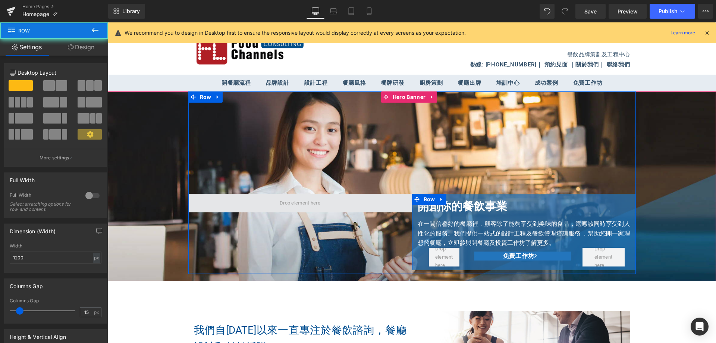
drag, startPoint x: 416, startPoint y: 200, endPoint x: 409, endPoint y: 201, distance: 7.9
click at [412, 201] on span at bounding box center [417, 199] width 10 height 11
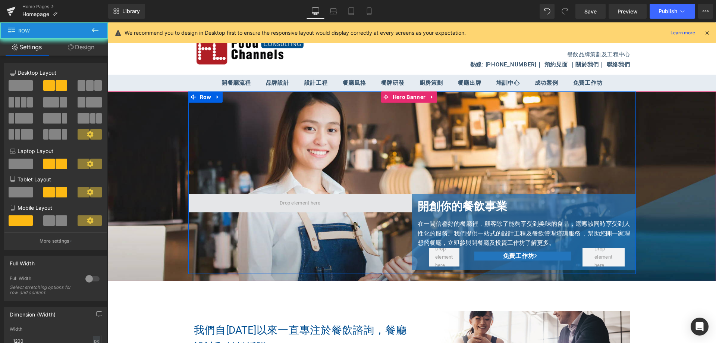
click at [409, 201] on span at bounding box center [300, 203] width 224 height 19
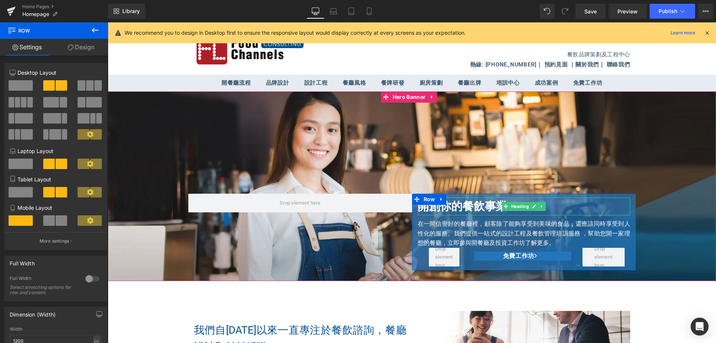
click at [443, 213] on h2 "開創你的餐飲事業" at bounding box center [524, 206] width 213 height 18
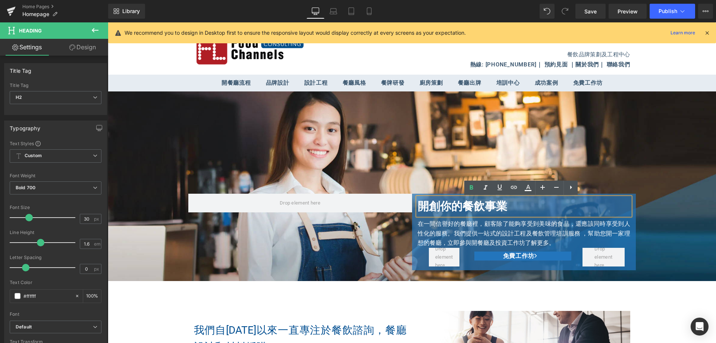
click at [429, 228] on p "在一間信譽好的餐廳裡，顧客除了能夠享受到美味的食品，還應該同時享受到人性化的服務。我們提供一站式的設計工程及餐飲管理培訓服務 ，幫助 您開一家理想的餐廳， 立…" at bounding box center [524, 233] width 213 height 29
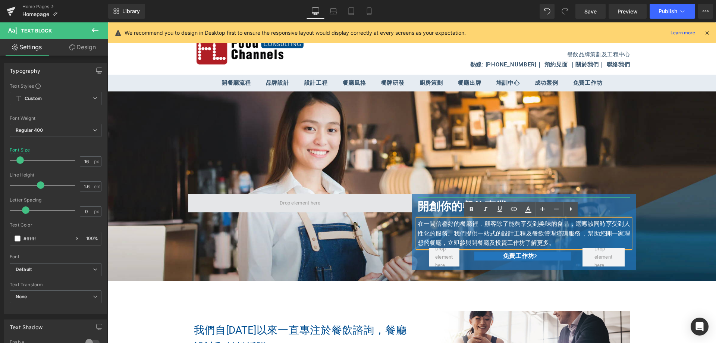
click at [405, 207] on span at bounding box center [300, 203] width 224 height 19
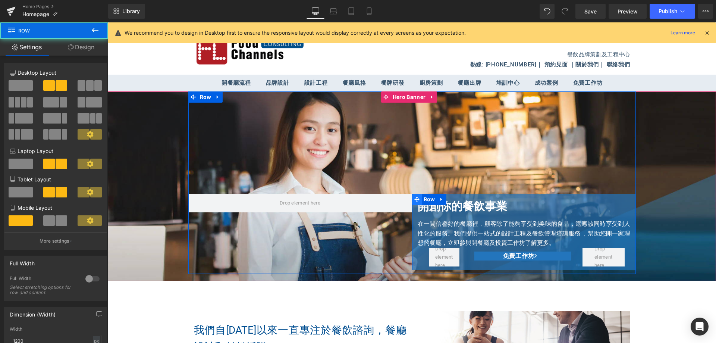
click at [415, 200] on icon at bounding box center [417, 199] width 5 height 5
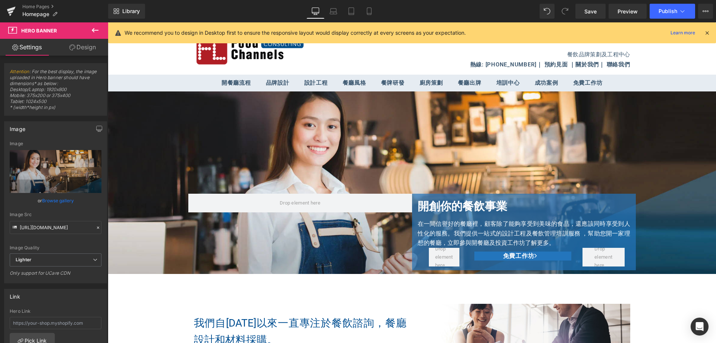
drag, startPoint x: 367, startPoint y: 280, endPoint x: 367, endPoint y: 275, distance: 5.2
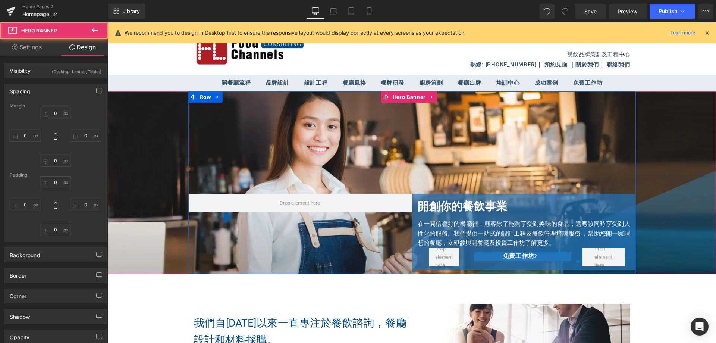
type input "0"
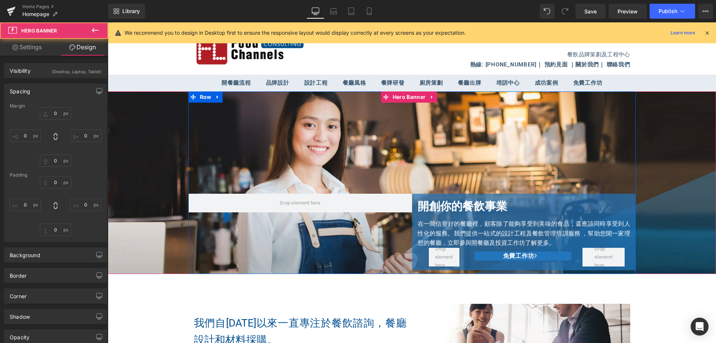
type input "0"
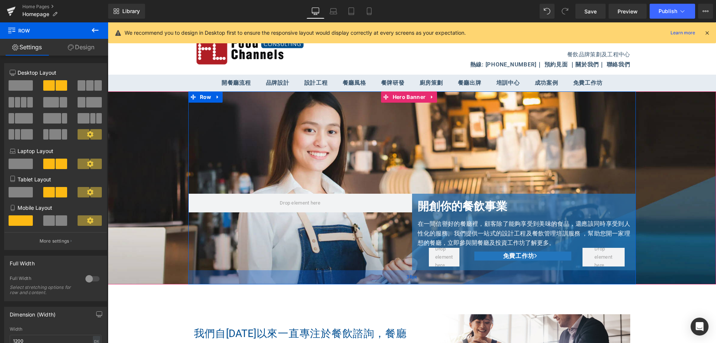
drag, startPoint x: 366, startPoint y: 270, endPoint x: 370, endPoint y: 281, distance: 11.1
click at [370, 281] on div "38px" at bounding box center [412, 277] width 448 height 14
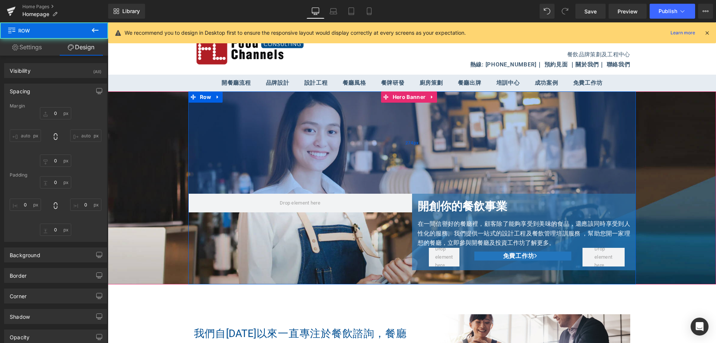
type input "0"
type input "274"
type input "0"
type input "38"
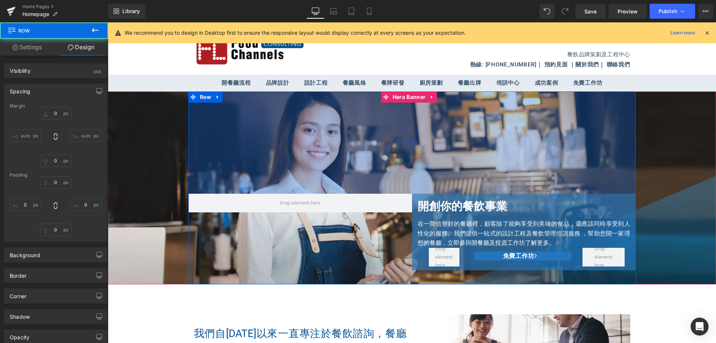
type input "0"
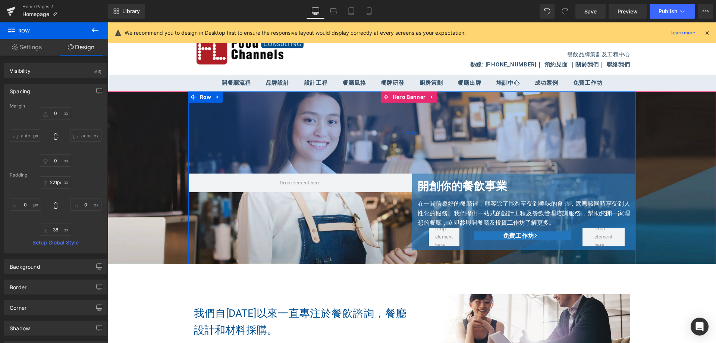
type input "230px"
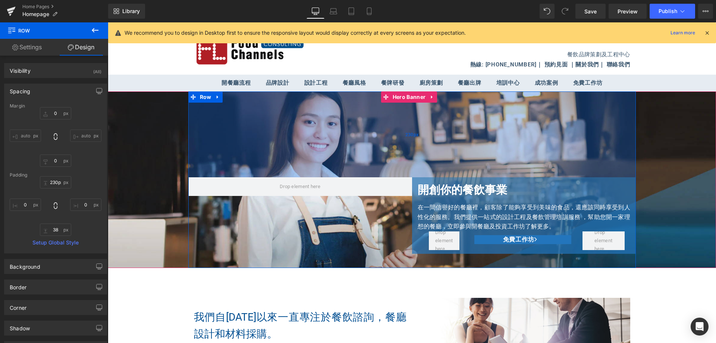
drag, startPoint x: 404, startPoint y: 162, endPoint x: 409, endPoint y: 145, distance: 17.2
click at [409, 145] on div "230px" at bounding box center [412, 134] width 448 height 86
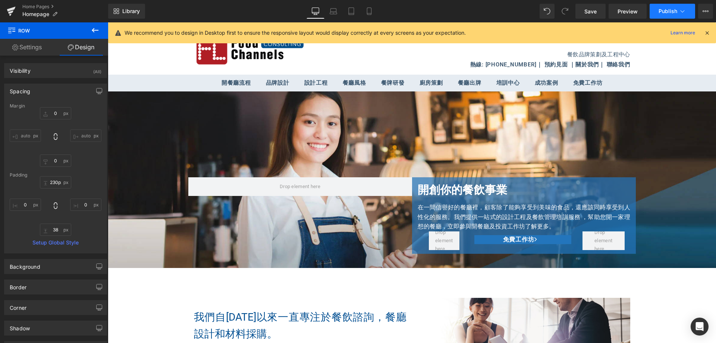
click at [671, 7] on button "Publish" at bounding box center [673, 11] width 46 height 15
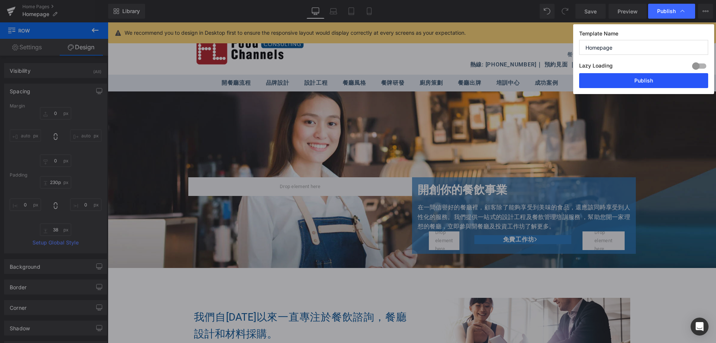
click at [645, 77] on button "Publish" at bounding box center [643, 80] width 129 height 15
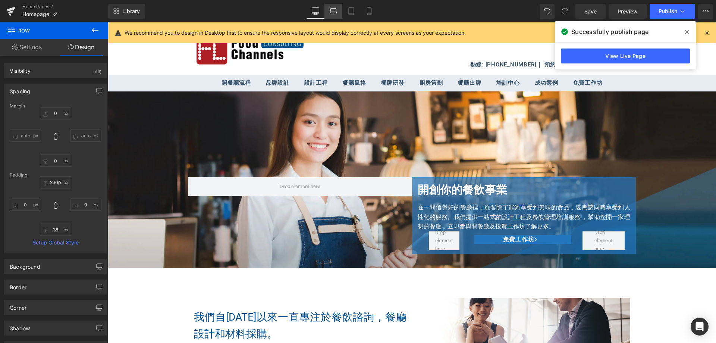
click at [334, 12] on icon at bounding box center [333, 13] width 7 height 2
type input "0"
type input "230"
type input "0"
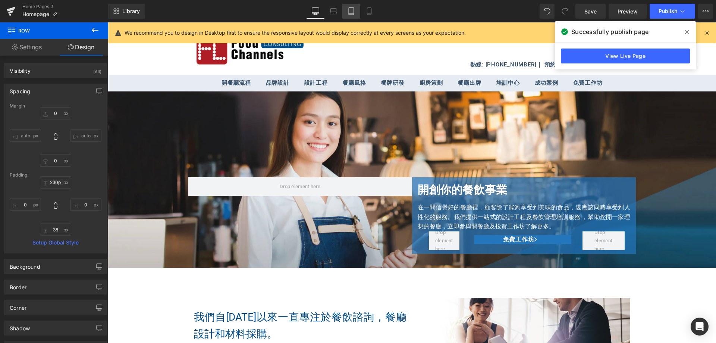
type input "38"
type input "0"
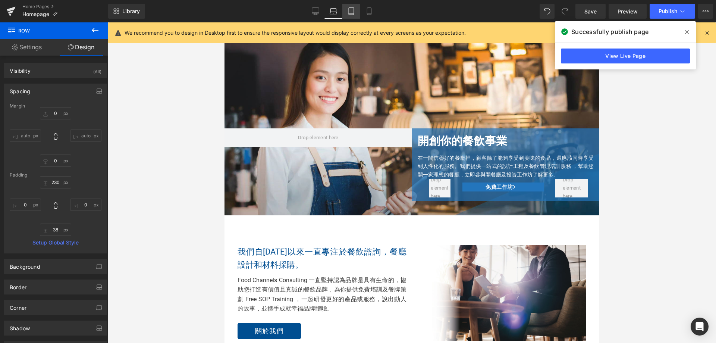
click at [349, 14] on icon at bounding box center [351, 10] width 7 height 7
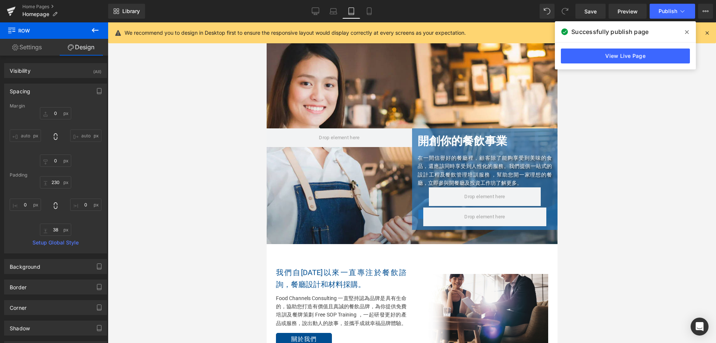
type input "0"
type input "230"
type input "0"
type input "38"
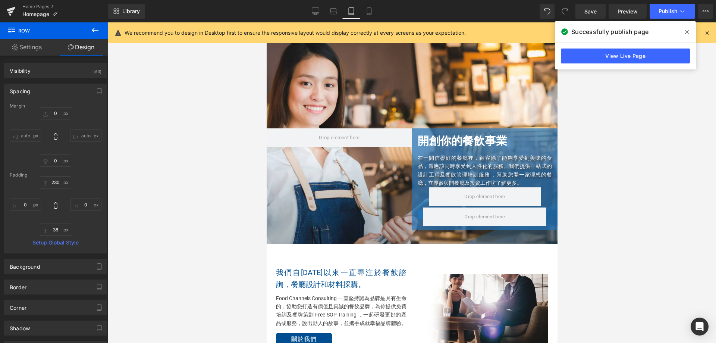
type input "0"
click at [366, 11] on icon at bounding box center [369, 10] width 7 height 7
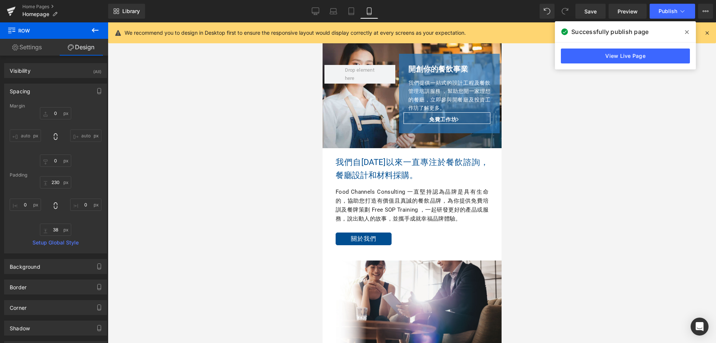
type input "0"
type input "230"
type input "0"
type input "38"
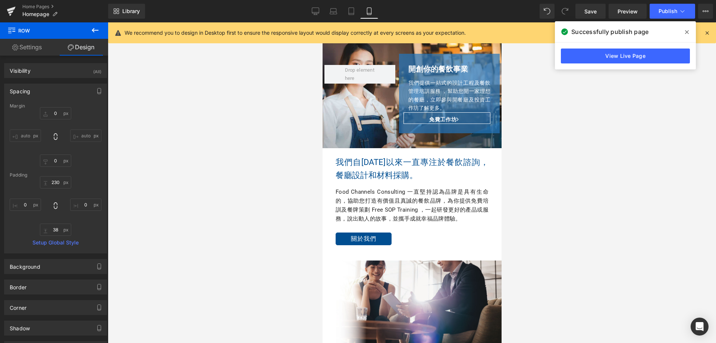
type input "0"
click at [319, 13] on icon at bounding box center [315, 11] width 7 height 6
type input "0"
type input "230"
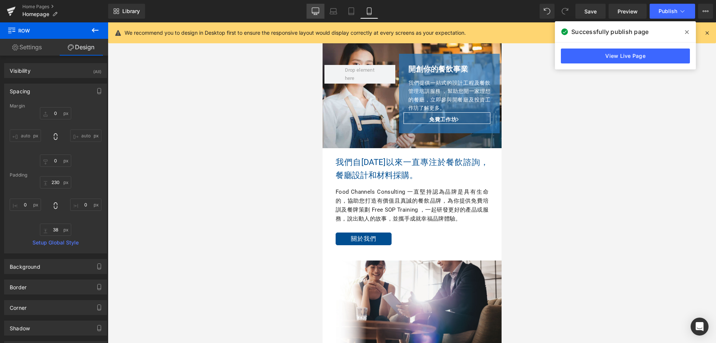
type input "0"
type input "38"
type input "0"
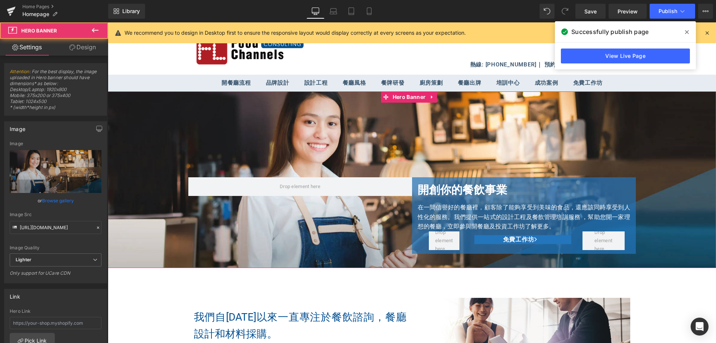
click at [139, 123] on span "開創你的餐飲事業 Heading 在一間信譽好的餐廳裡，顧客除了能夠享受到美味的食品，還應該同時享受到人性化的服務。我們提供一站式的設計工程及餐飲管理培訓服務…" at bounding box center [412, 179] width 609 height 176
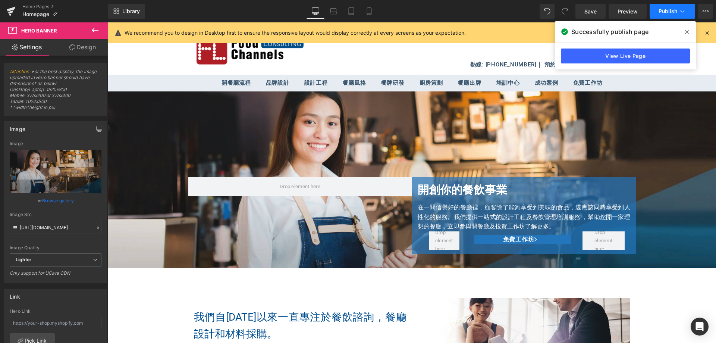
click at [665, 14] on button "Publish" at bounding box center [673, 11] width 46 height 15
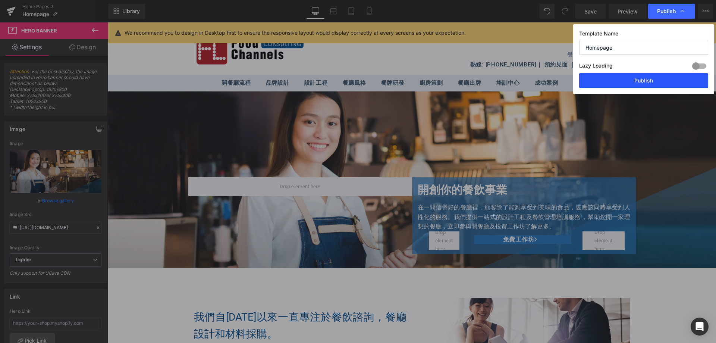
click at [638, 78] on button "Publish" at bounding box center [643, 80] width 129 height 15
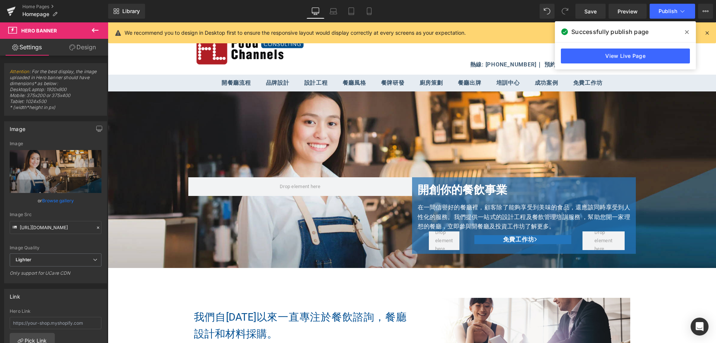
click at [687, 31] on div "Successfully publish page View Live Page" at bounding box center [625, 45] width 141 height 48
click at [687, 31] on icon at bounding box center [687, 32] width 4 height 4
